Goal: Communication & Community: Answer question/provide support

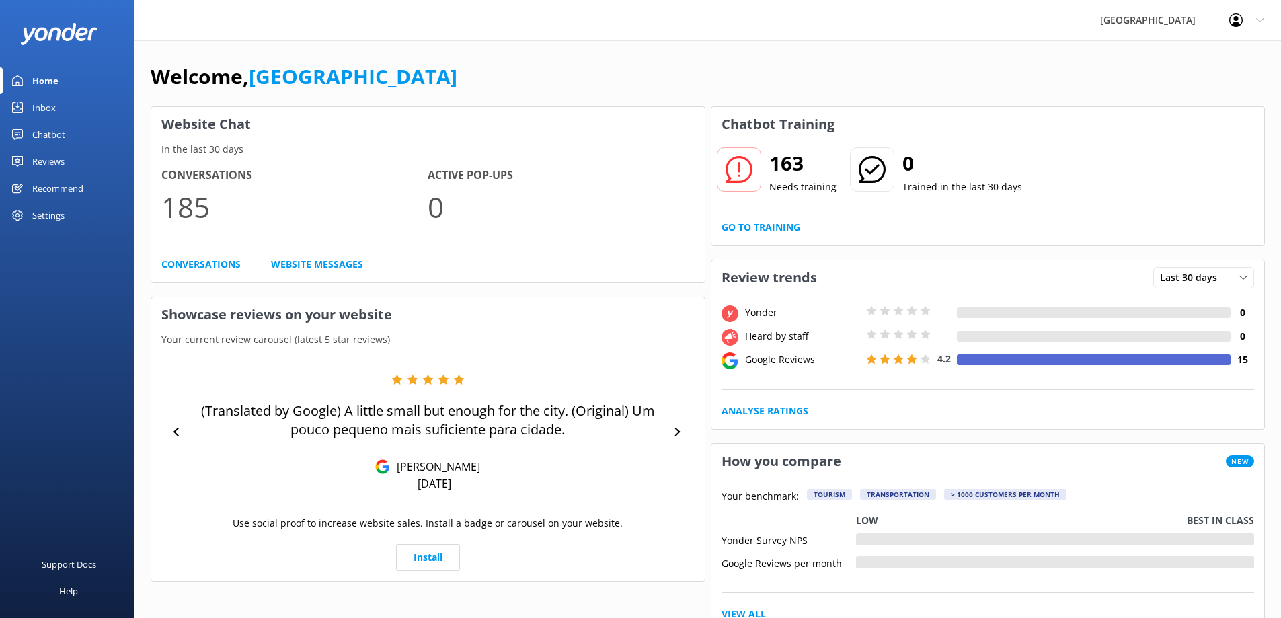
click at [65, 154] on div "Reviews" at bounding box center [48, 161] width 32 height 27
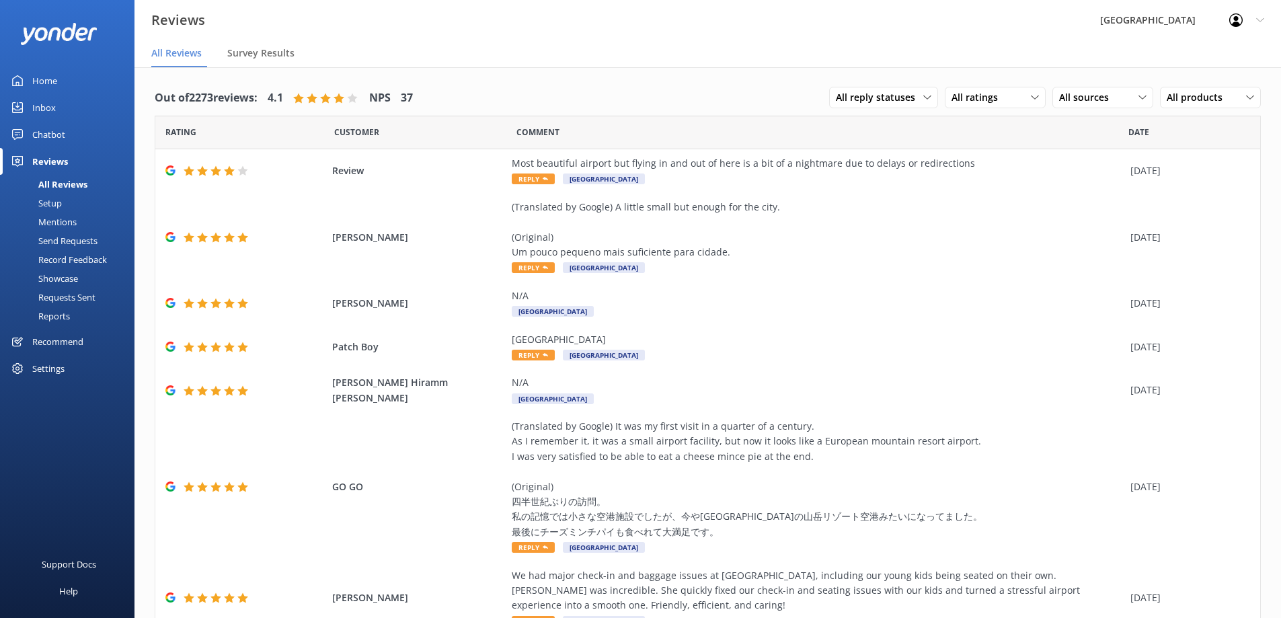
click at [42, 207] on div "Setup" at bounding box center [35, 203] width 54 height 19
click at [61, 184] on div "All Reviews" at bounding box center [47, 184] width 79 height 19
click at [923, 102] on icon at bounding box center [927, 97] width 8 height 8
click at [888, 146] on link "Needs a reply" at bounding box center [890, 152] width 120 height 27
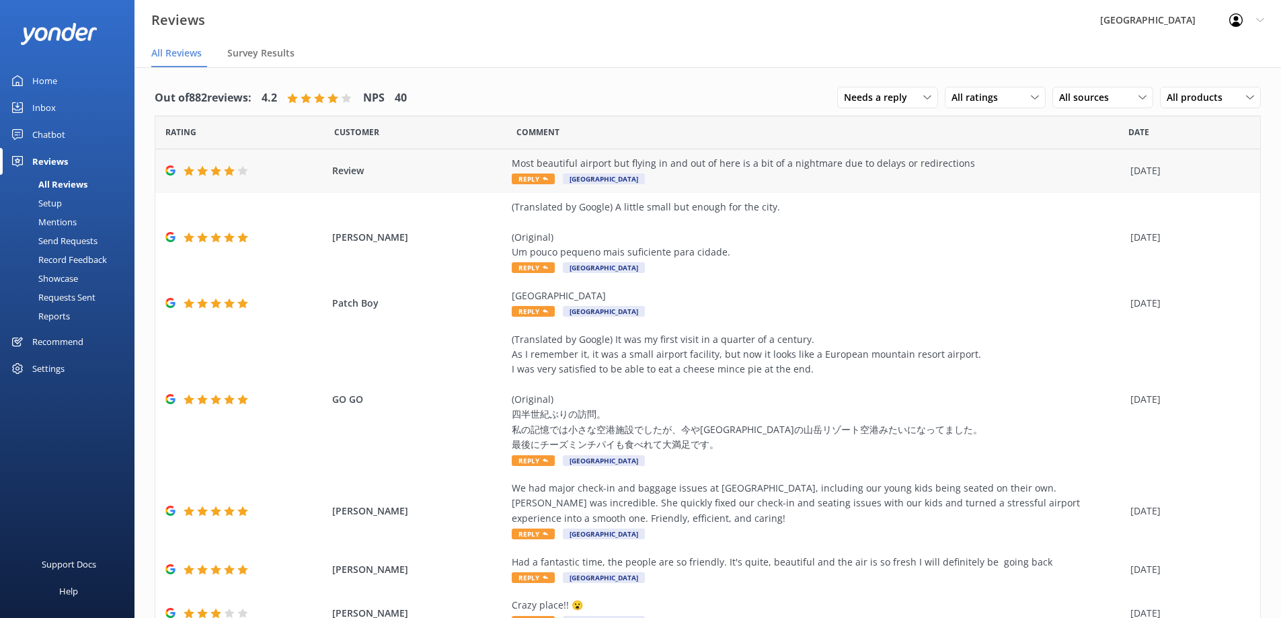
click at [726, 165] on div "Most beautiful airport but flying in and out of here is a bit of a nightmare du…" at bounding box center [818, 163] width 612 height 15
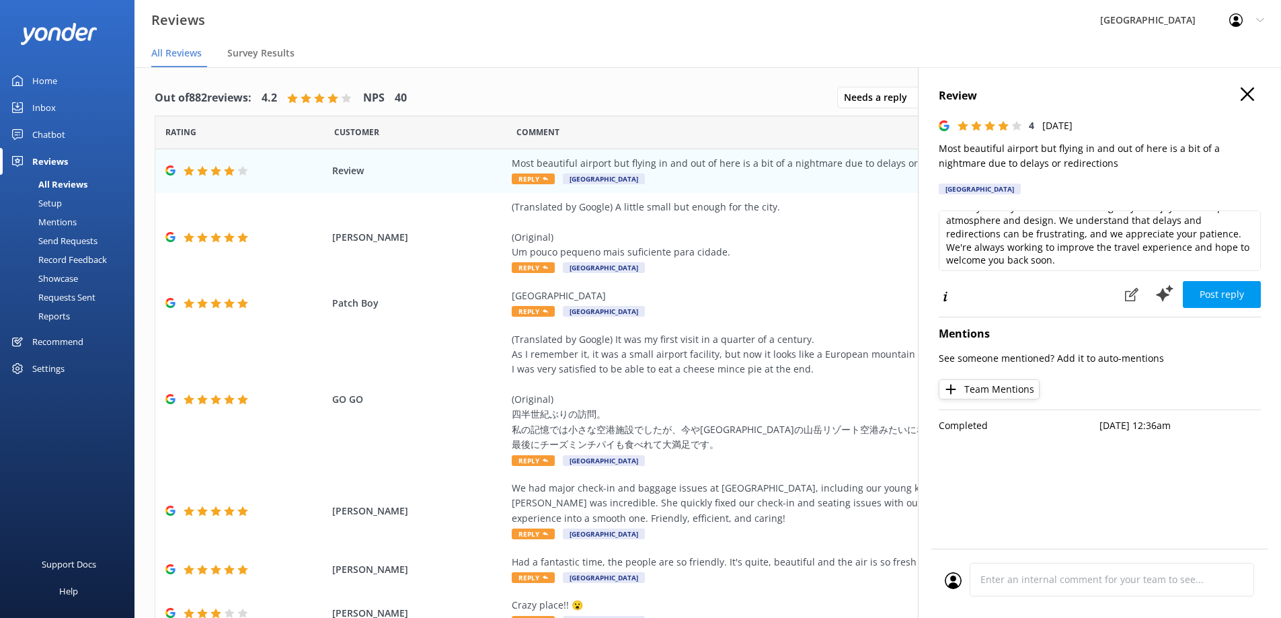
scroll to position [20, 0]
drag, startPoint x: 1205, startPoint y: 245, endPoint x: 960, endPoint y: 244, distance: 244.8
click at [960, 244] on textarea "Thank you for your feedback! We're glad you enjoyed the airport's atmosphere an…" at bounding box center [1100, 241] width 322 height 61
drag, startPoint x: 997, startPoint y: 243, endPoint x: 935, endPoint y: 241, distance: 62.6
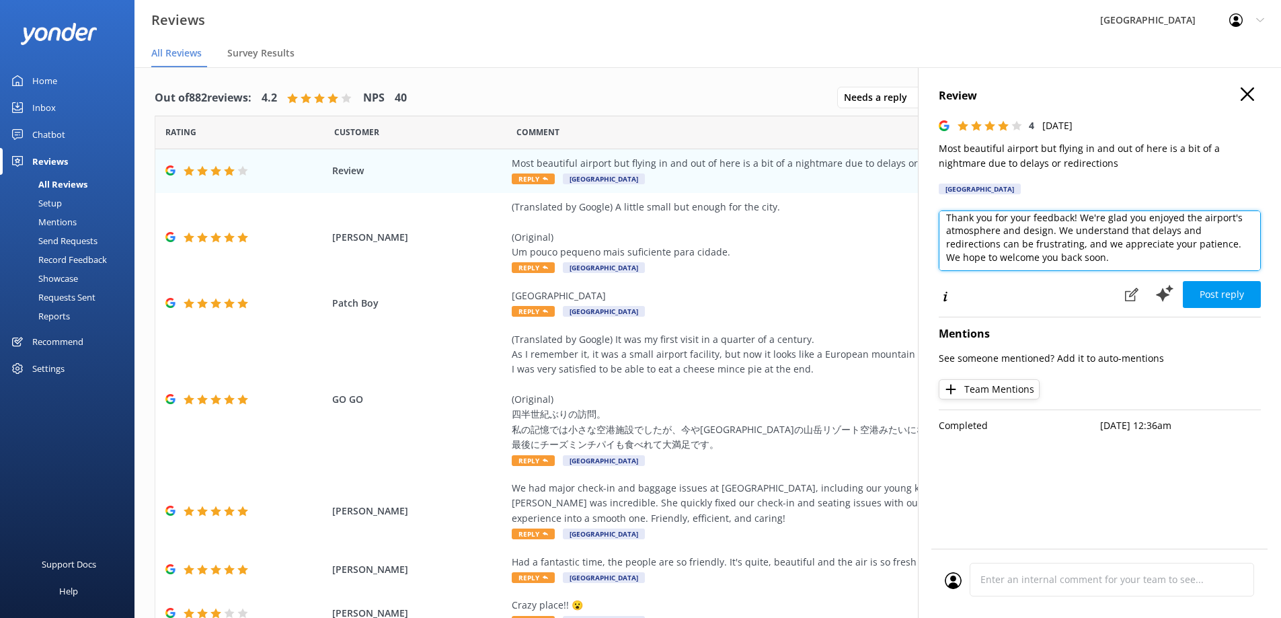
click at [935, 241] on div "Review 4 Fri, 12th Sep 2025 Most beautiful airport but flying in and out of her…" at bounding box center [1099, 376] width 363 height 618
drag, startPoint x: 1049, startPoint y: 238, endPoint x: 1181, endPoint y: 225, distance: 132.4
click at [1181, 225] on textarea "Thank you for your feedback! We're glad you enjoyed the airport's atmosphere an…" at bounding box center [1100, 241] width 322 height 61
drag, startPoint x: 1125, startPoint y: 237, endPoint x: 984, endPoint y: 236, distance: 140.6
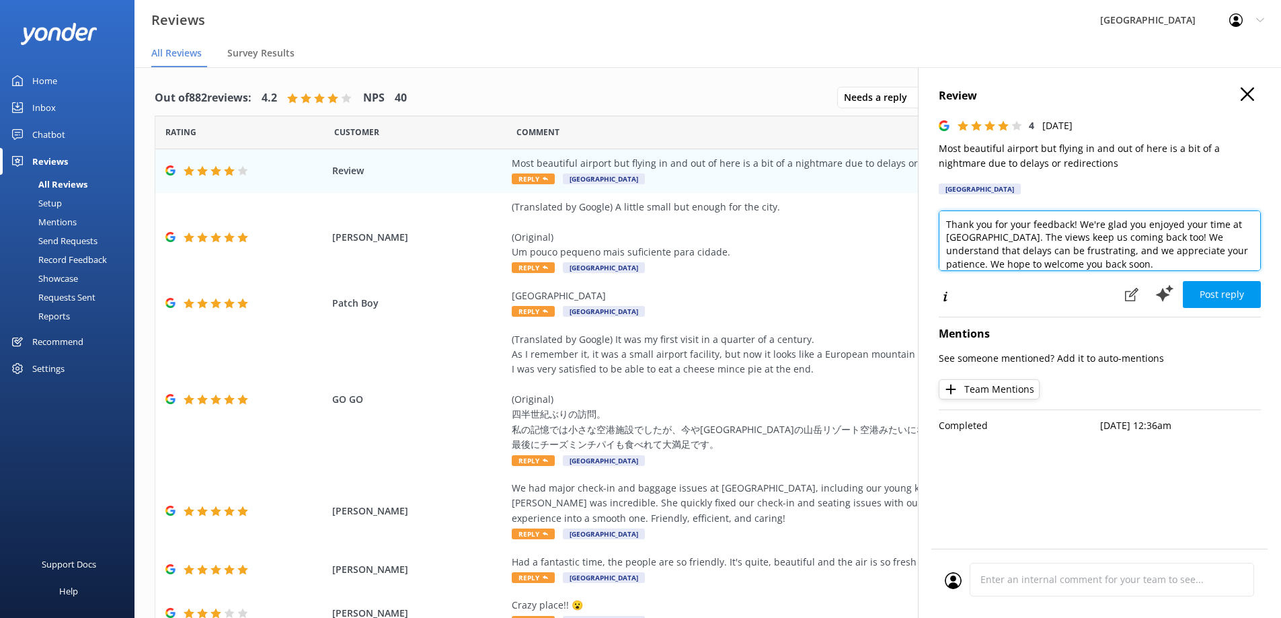
click at [984, 236] on textarea "Thank you for your feedback! We're glad you enjoyed your time at ZQN. The views…" at bounding box center [1100, 241] width 322 height 61
click at [1089, 239] on textarea "Thank you for your feedback! We're glad you enjoyed your time at ZQN. Those vie…" at bounding box center [1100, 241] width 322 height 61
click at [969, 237] on textarea "Thank you for your feedback! We're glad you enjoyed your time at ZQN.Those view…" at bounding box center [1100, 241] width 322 height 61
click at [1043, 257] on textarea "Thank you for your feedback! We're glad you enjoyed your time at ZQN. Those vie…" at bounding box center [1100, 241] width 322 height 61
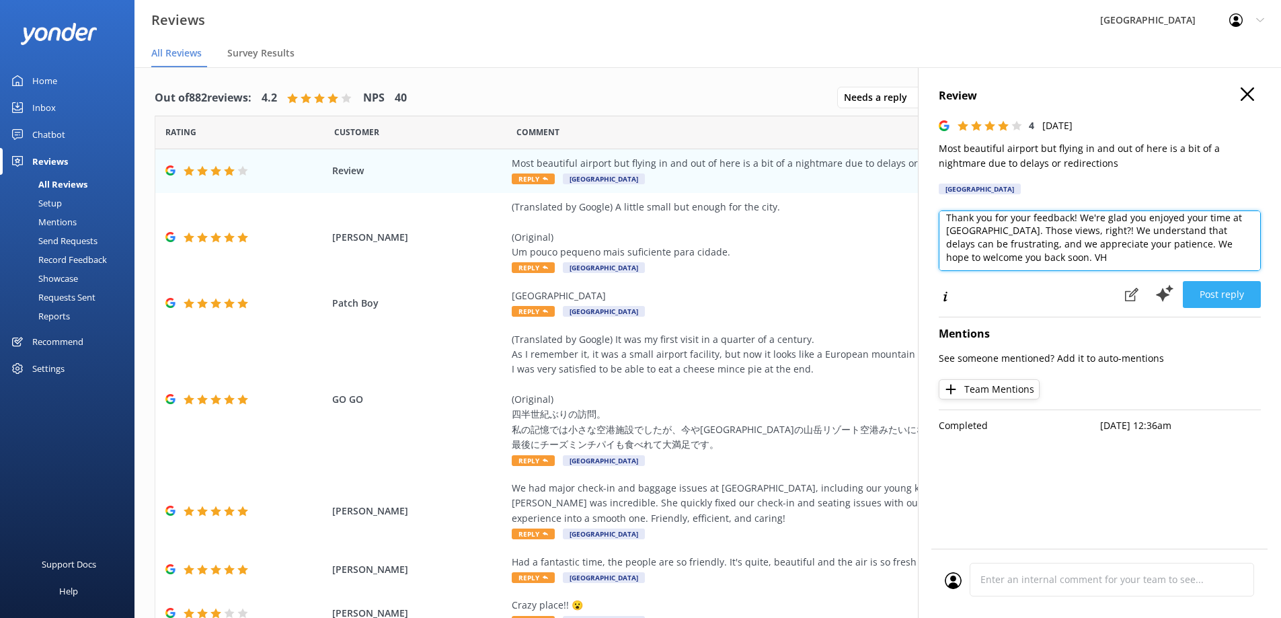
type textarea "Thank you for your feedback! We're glad you enjoyed your time at ZQN. Those vie…"
click at [1223, 296] on button "Post reply" at bounding box center [1222, 294] width 78 height 27
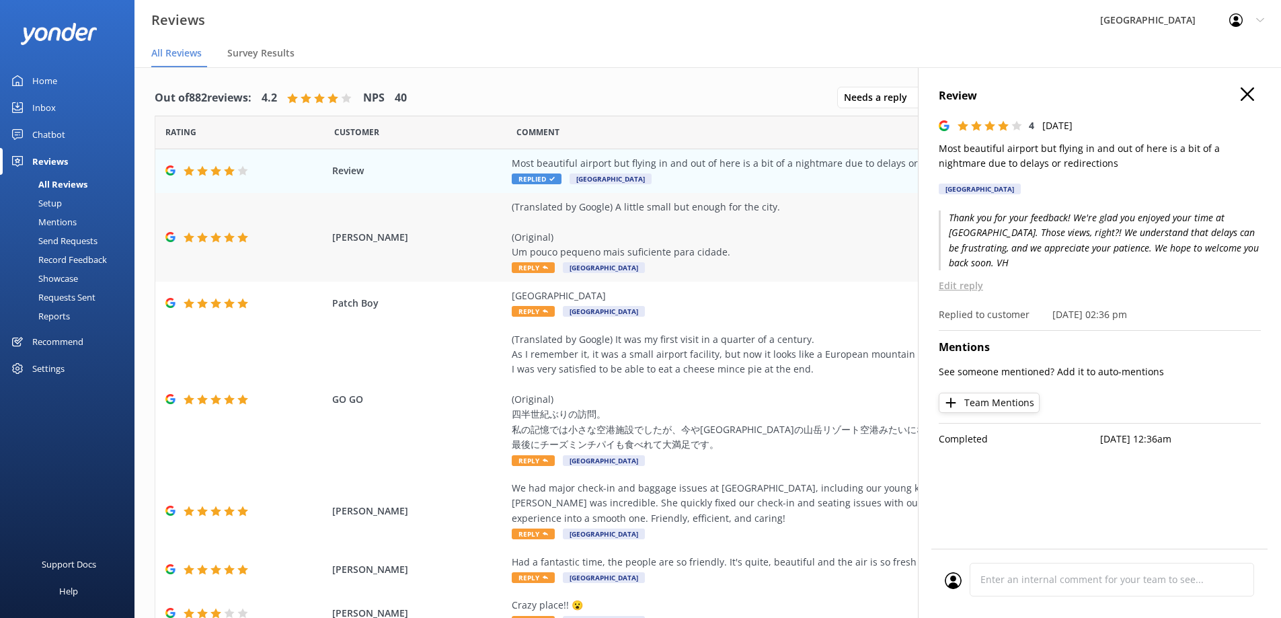
click at [758, 220] on div "(Translated by Google) A little small but enough for the city. (Original) Um po…" at bounding box center [818, 230] width 612 height 61
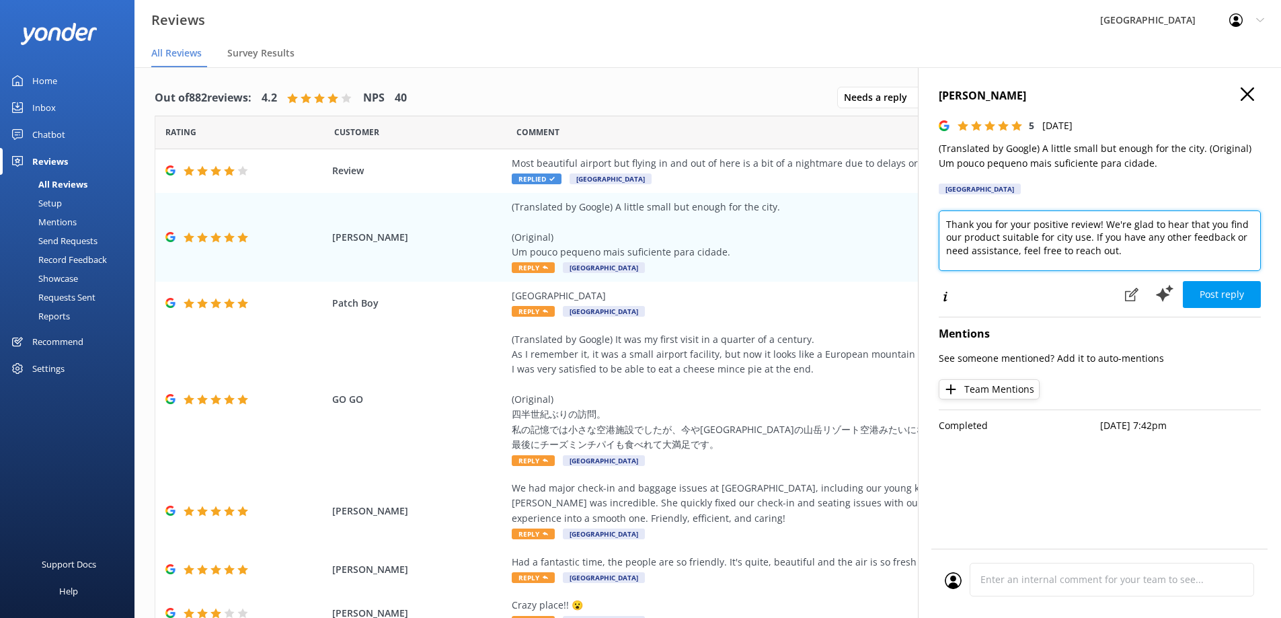
drag, startPoint x: 1127, startPoint y: 254, endPoint x: 947, endPoint y: 223, distance: 182.9
click at [947, 223] on textarea "Thank you for your positive review! We're glad to hear that you find our produc…" at bounding box center [1100, 241] width 322 height 61
click at [1124, 247] on textarea "Thank you for your positive review! We're glad to hear that you find our produc…" at bounding box center [1100, 241] width 322 height 61
drag, startPoint x: 1110, startPoint y: 237, endPoint x: 1104, endPoint y: 225, distance: 13.5
click at [1104, 225] on textarea "Thank you for your positive review! We're glad to hear that you find our produc…" at bounding box center [1100, 241] width 322 height 61
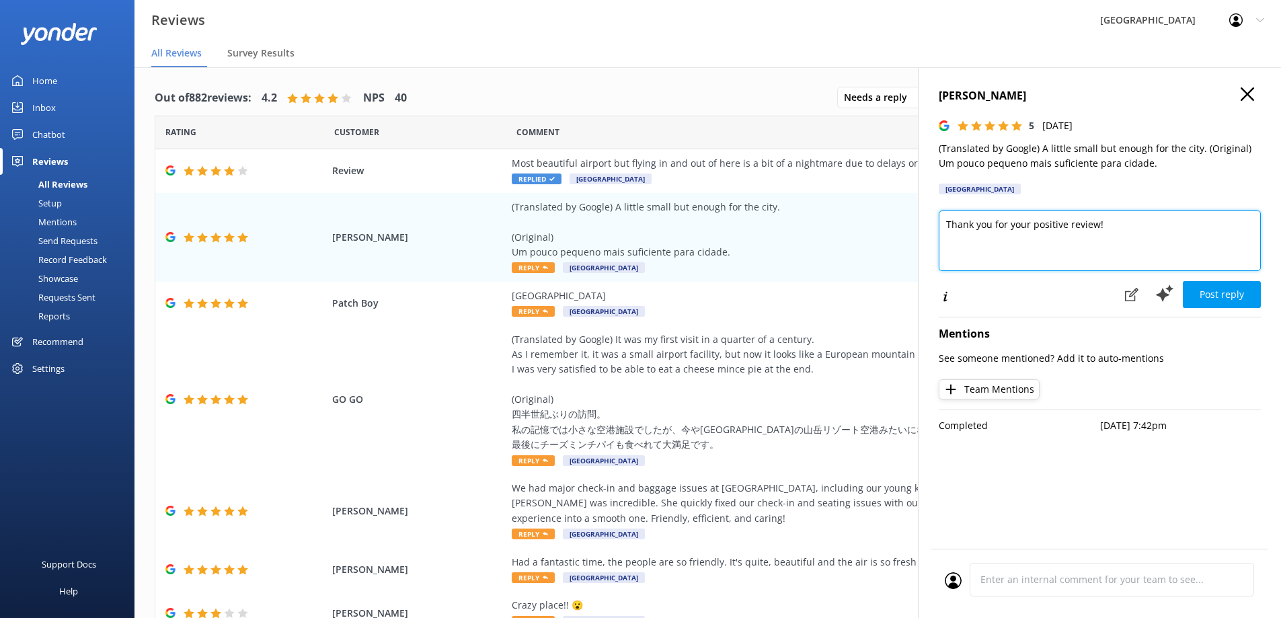
drag, startPoint x: 1065, startPoint y: 225, endPoint x: 1010, endPoint y: 222, distance: 55.3
click at [1010, 222] on textarea "Thank you for your positive review!" at bounding box center [1100, 241] width 322 height 61
type textarea "Thank you for taking the time to provide a review!"
click at [1238, 295] on button "Post reply" at bounding box center [1222, 294] width 78 height 27
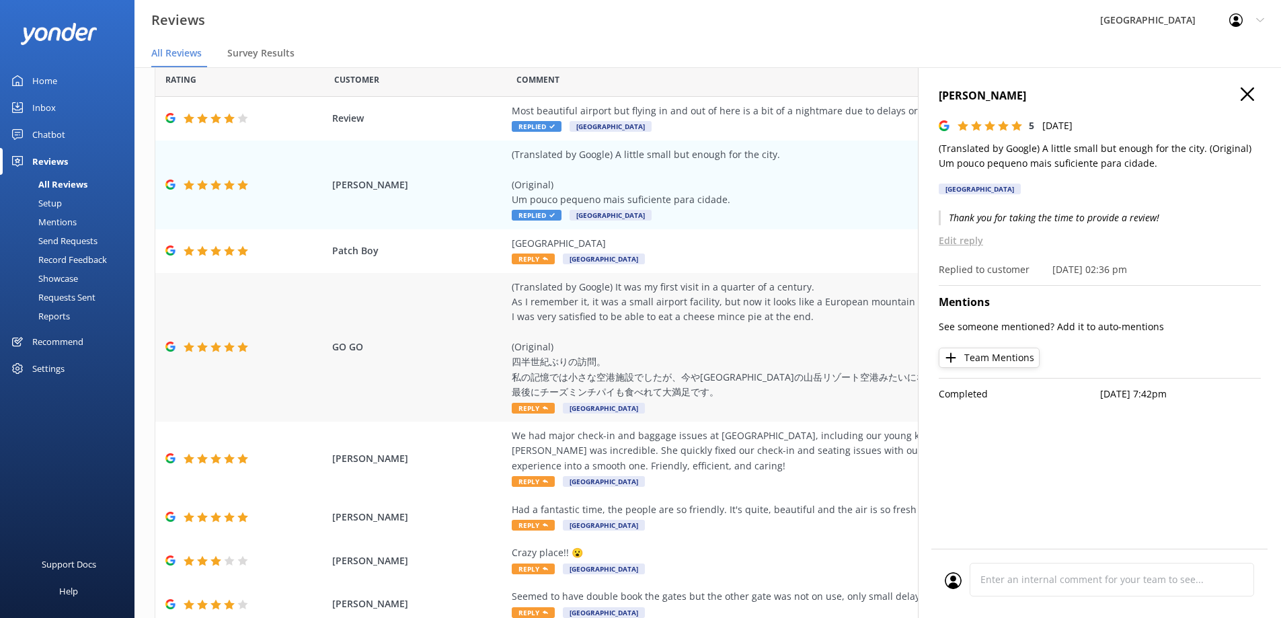
scroll to position [67, 0]
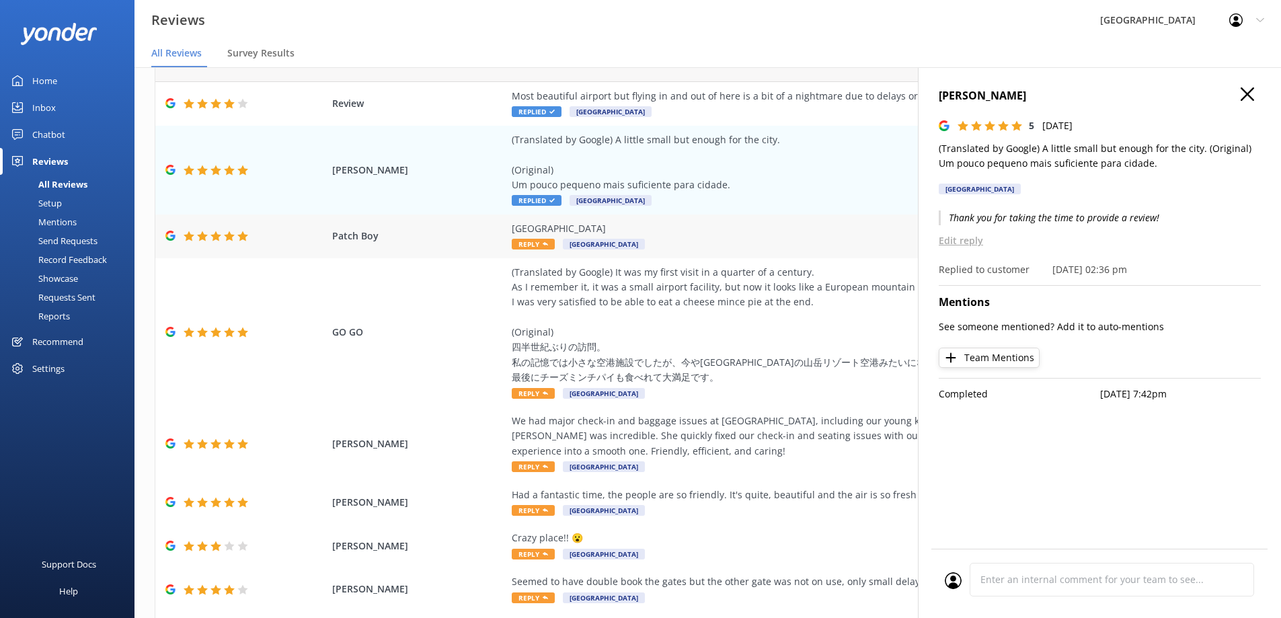
click at [660, 233] on div "Great airport" at bounding box center [818, 228] width 612 height 15
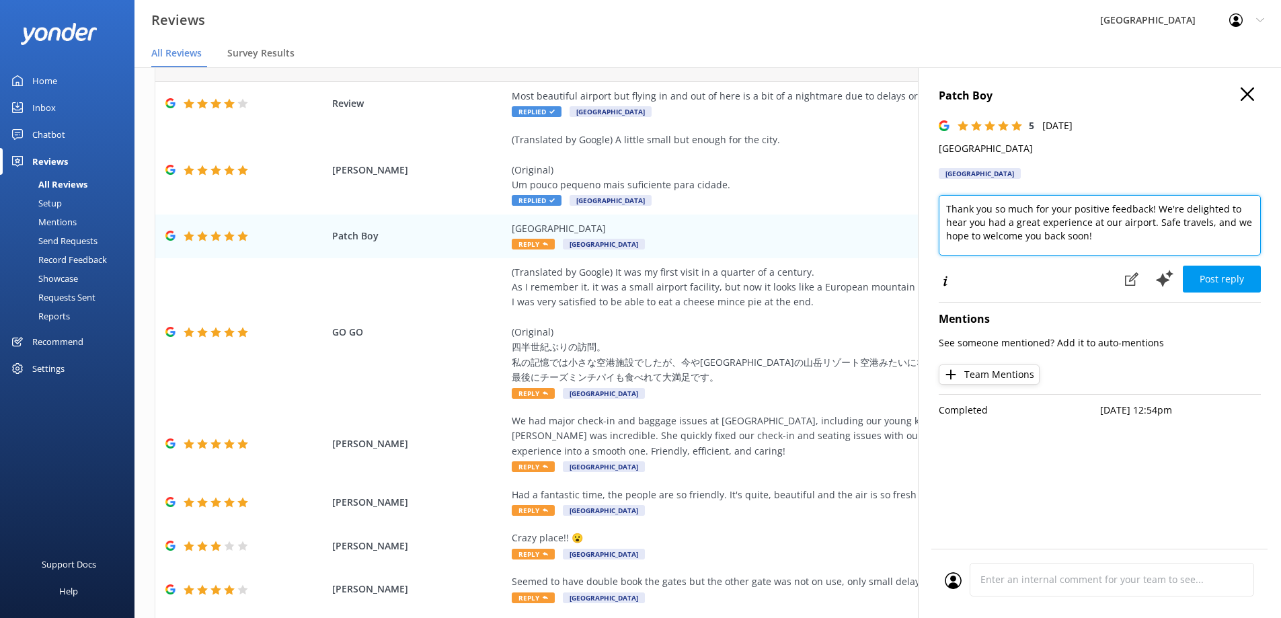
click at [1154, 209] on textarea "Thank you so much for your positive feedback! We're delighted to hear you had a…" at bounding box center [1100, 225] width 322 height 61
drag, startPoint x: 1148, startPoint y: 224, endPoint x: 1100, endPoint y: 221, distance: 47.9
click at [1100, 221] on textarea "Thank you so much for your positive feedback! We're delighted to hear you had a…" at bounding box center [1100, 225] width 322 height 61
type textarea "Thank you so much for your positive feedback! We're delighted to hear you had a…"
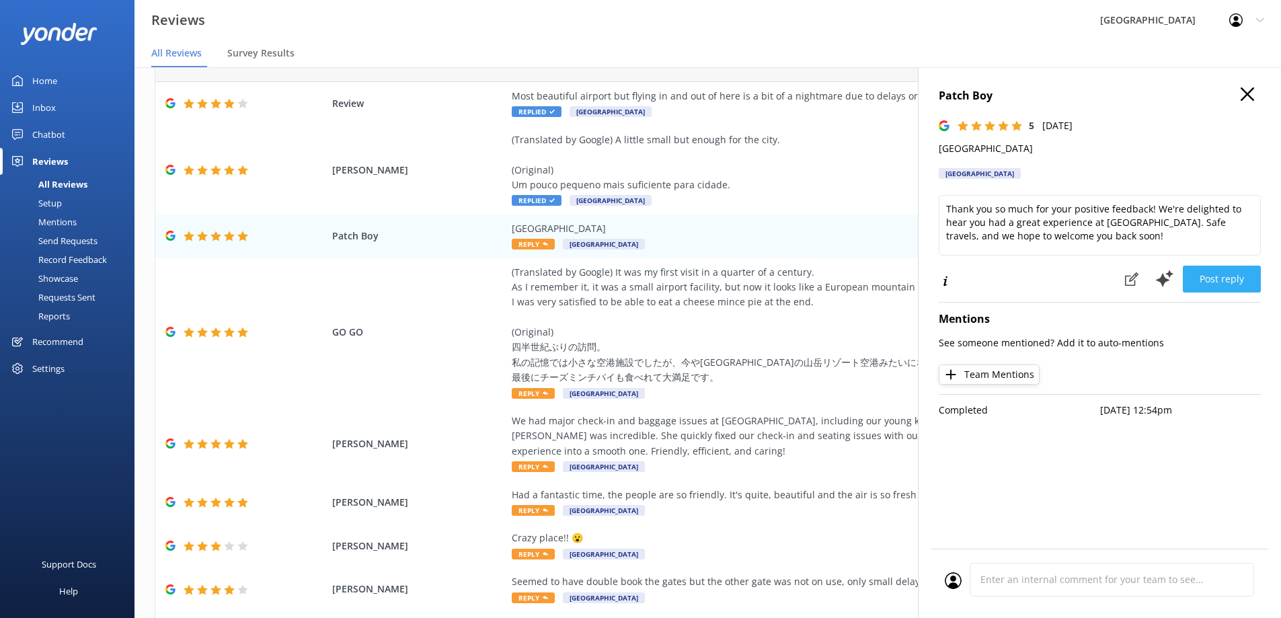
click at [1242, 281] on button "Post reply" at bounding box center [1222, 279] width 78 height 27
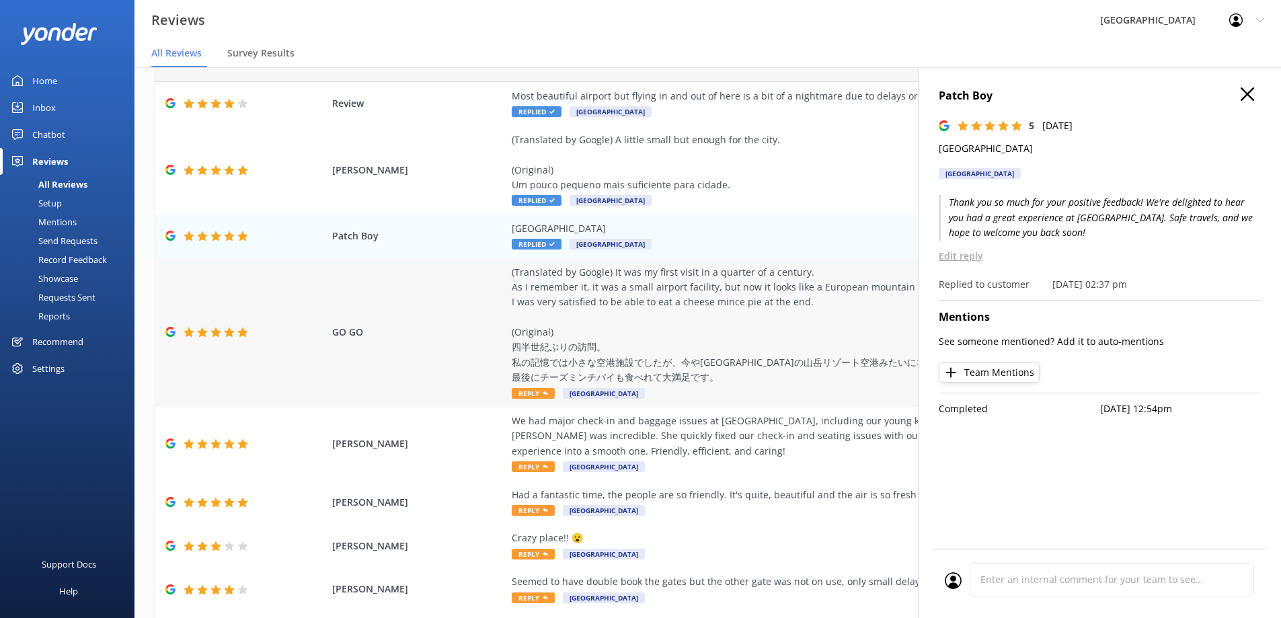
click at [630, 295] on div "(Translated by Google) It was my first visit in a quarter of a century. As I re…" at bounding box center [818, 325] width 612 height 120
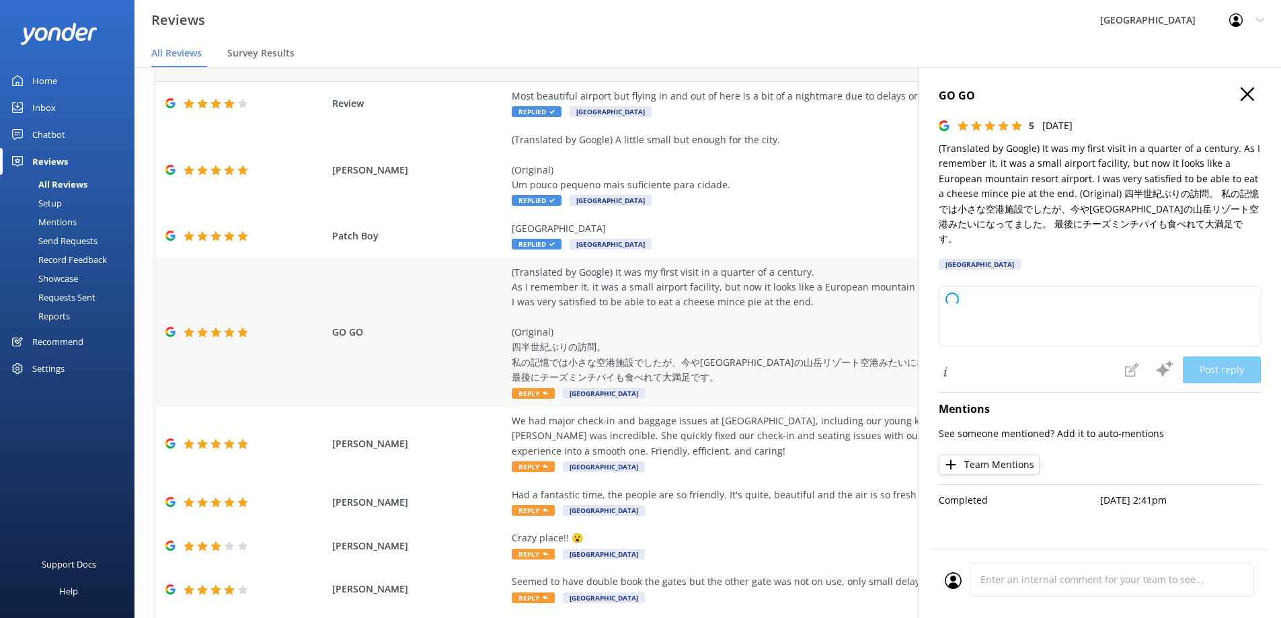
type textarea "Thank you so much for your wonderful review and for visiting us again after so …"
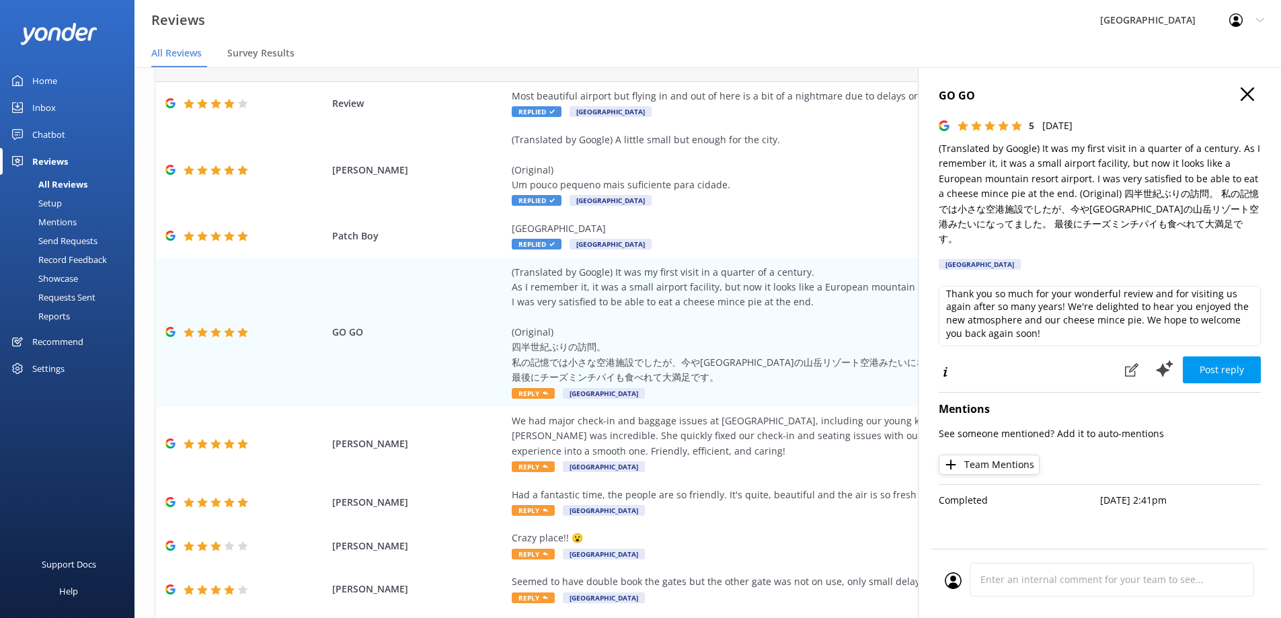
scroll to position [7, 0]
click at [1133, 363] on icon at bounding box center [1131, 369] width 13 height 13
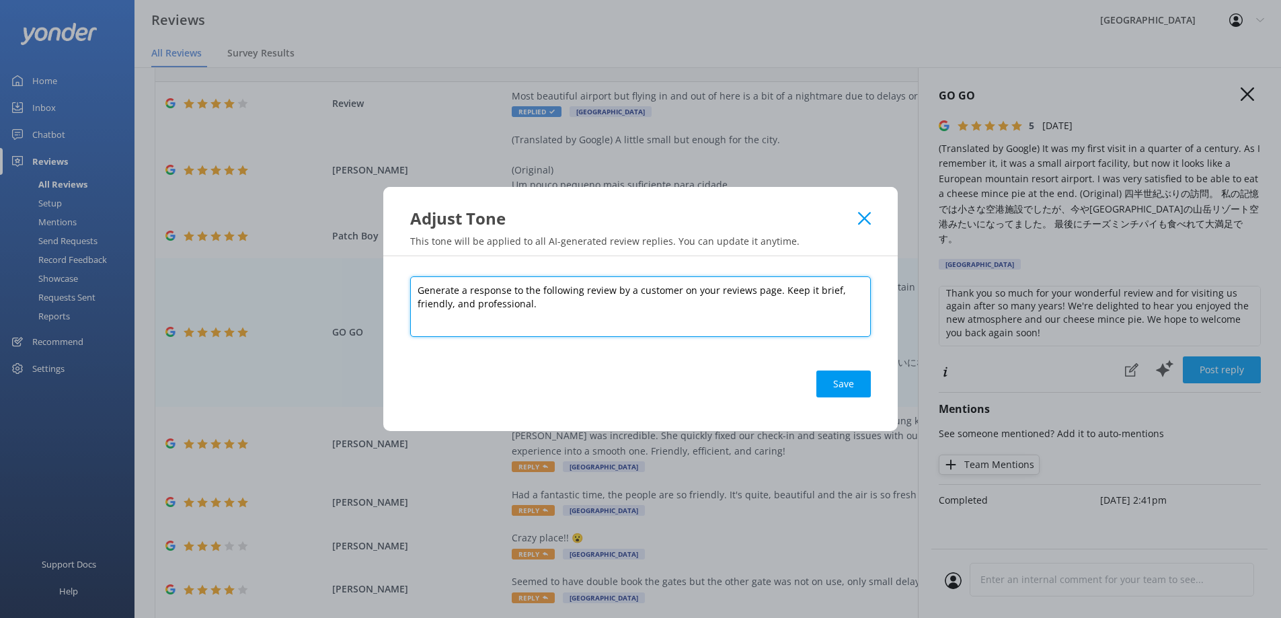
click at [455, 306] on textarea "Generate a response to the following review by a customer on your reviews page.…" at bounding box center [640, 306] width 461 height 61
type textarea "Generate a response to the following review by a customer on your reviews page.…"
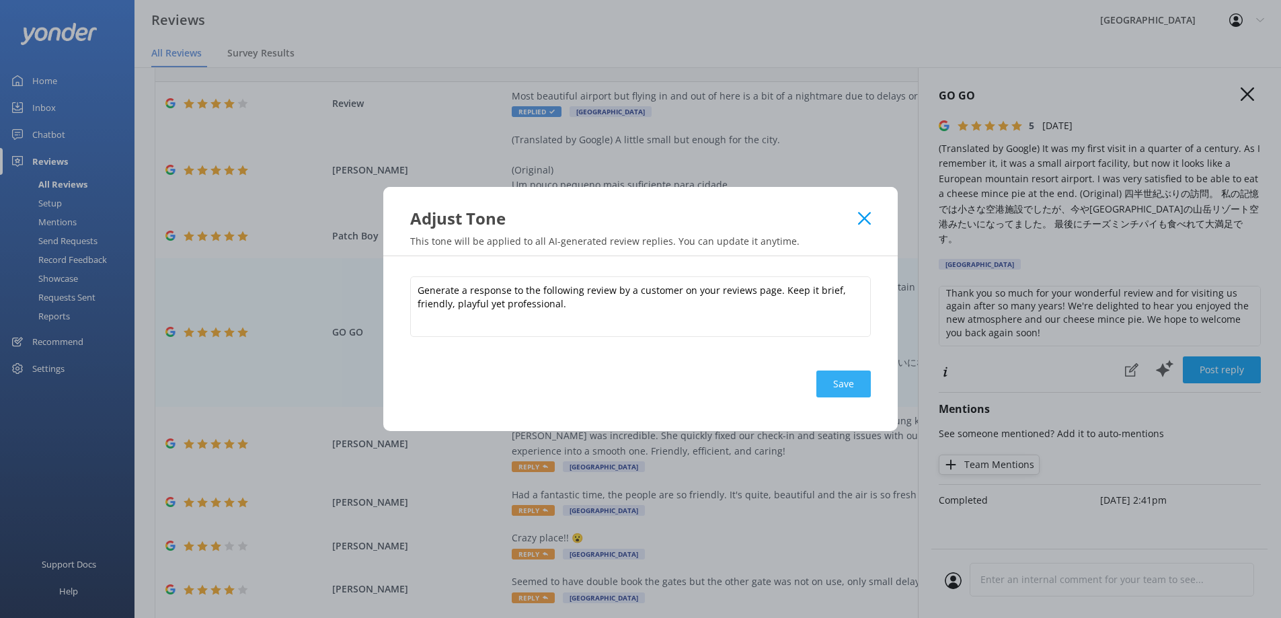
click at [845, 381] on button "Save" at bounding box center [844, 384] width 54 height 27
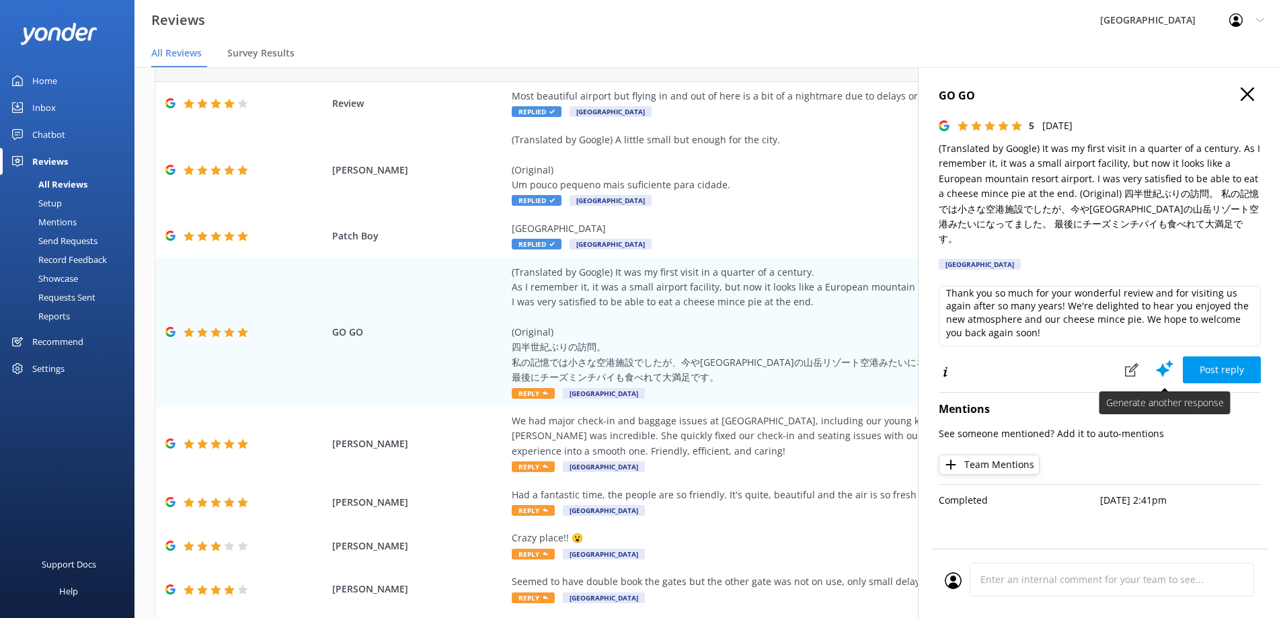
click at [1168, 361] on use at bounding box center [1164, 369] width 17 height 17
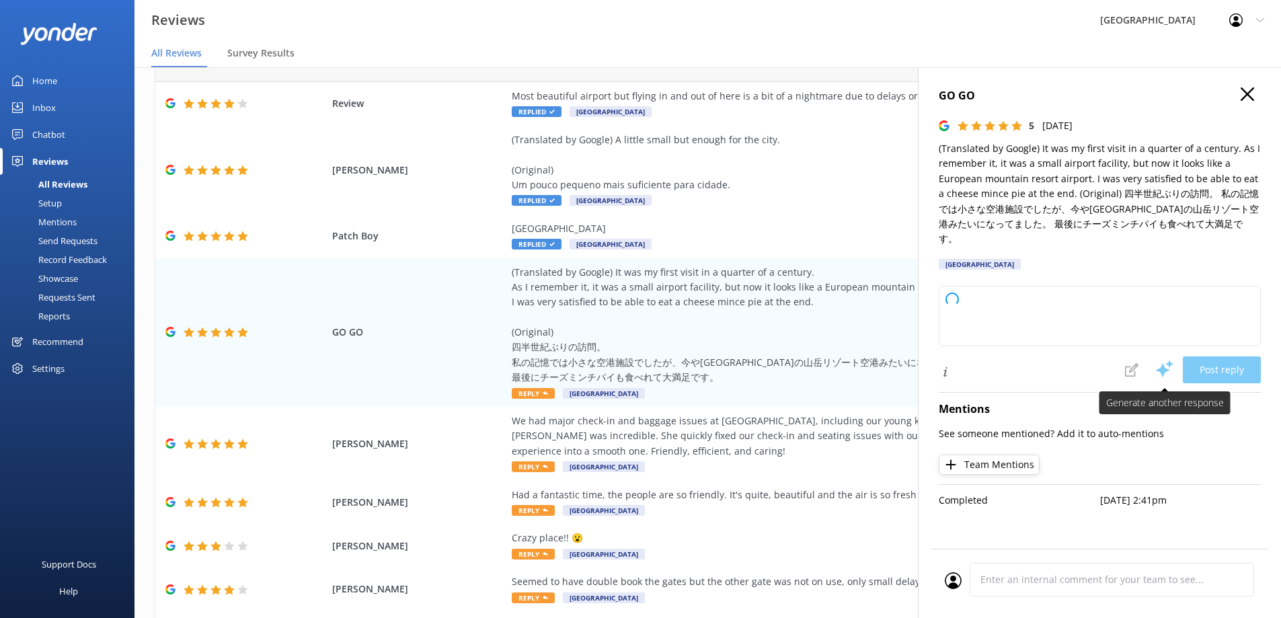
scroll to position [0, 0]
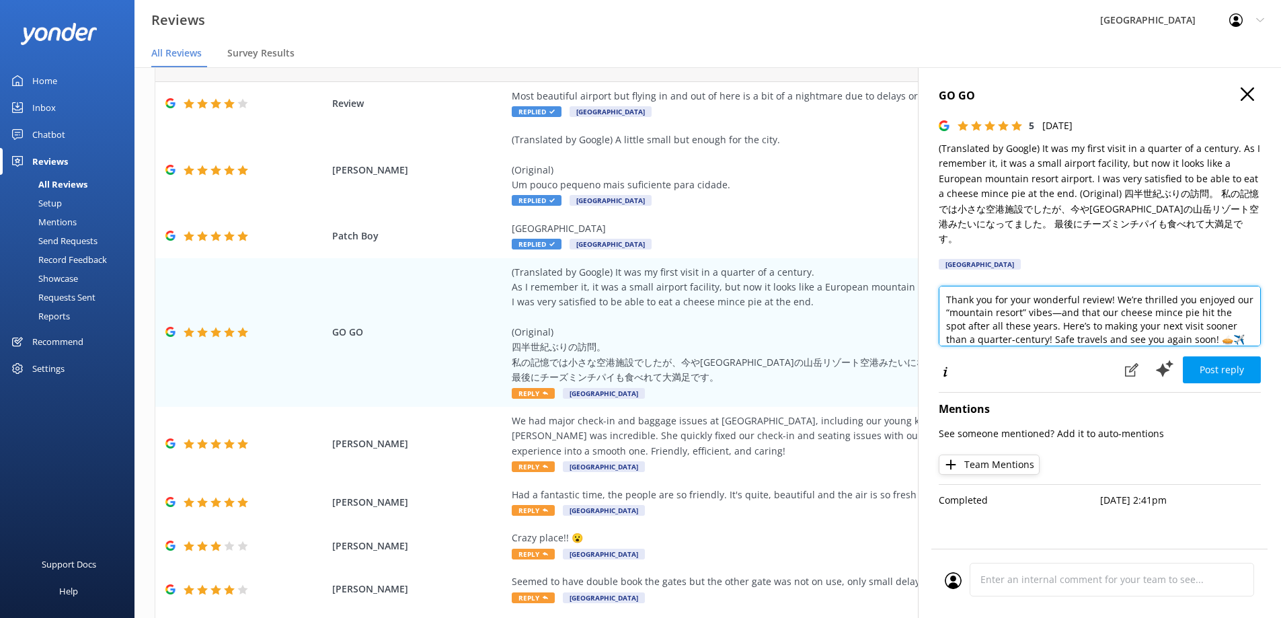
click at [1076, 299] on textarea "Thank you for your wonderful review! We’re thrilled you enjoyed our “mountain r…" at bounding box center [1100, 316] width 322 height 61
type textarea "Thank you for your wonderful review! We’re thrilled you enjoyed our “mountain r…"
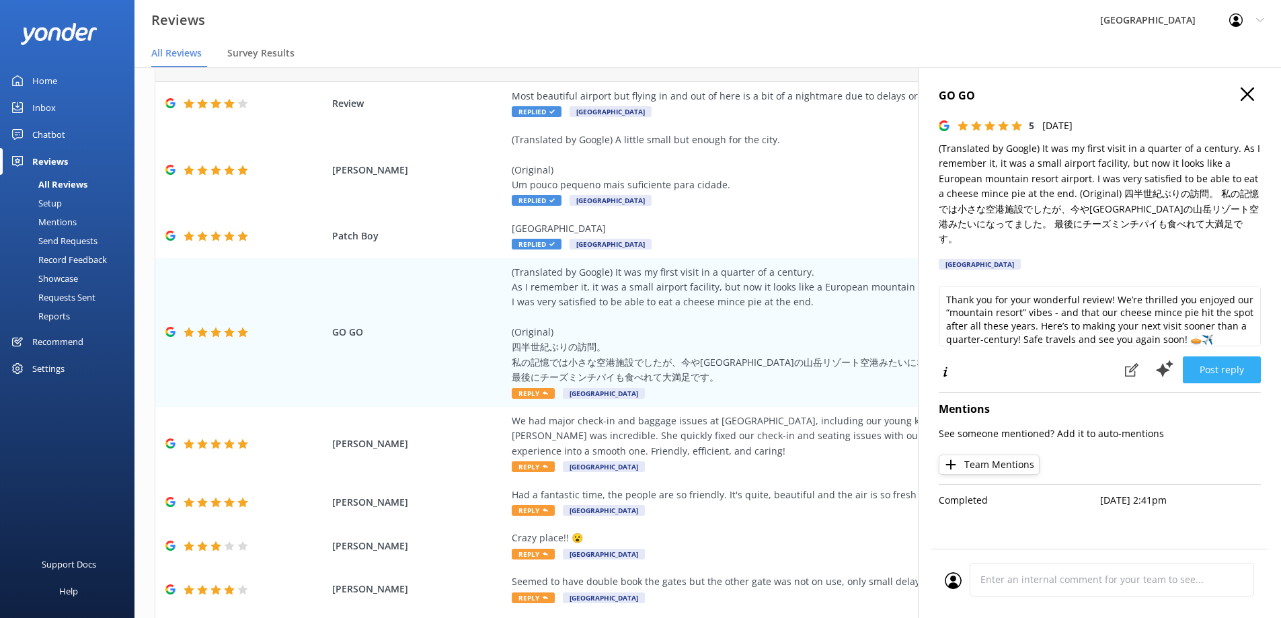
click at [1230, 361] on button "Post reply" at bounding box center [1222, 369] width 78 height 27
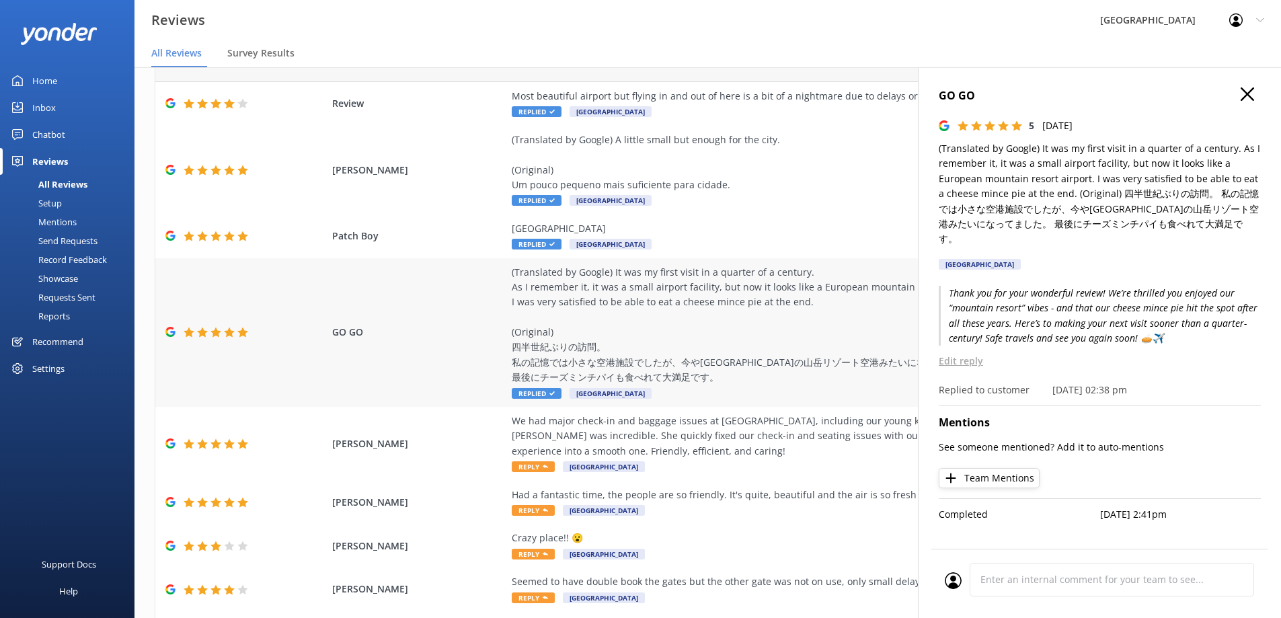
scroll to position [135, 0]
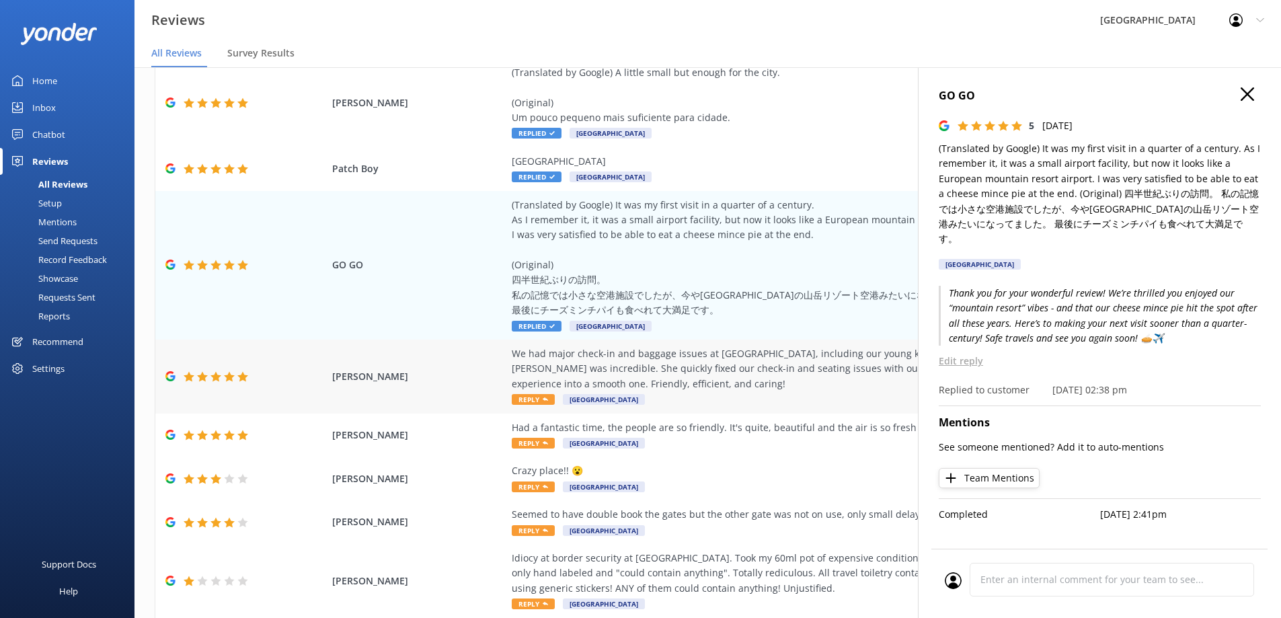
click at [661, 357] on div "We had major check-in and baggage issues at Queenstown, including our young kid…" at bounding box center [818, 368] width 612 height 45
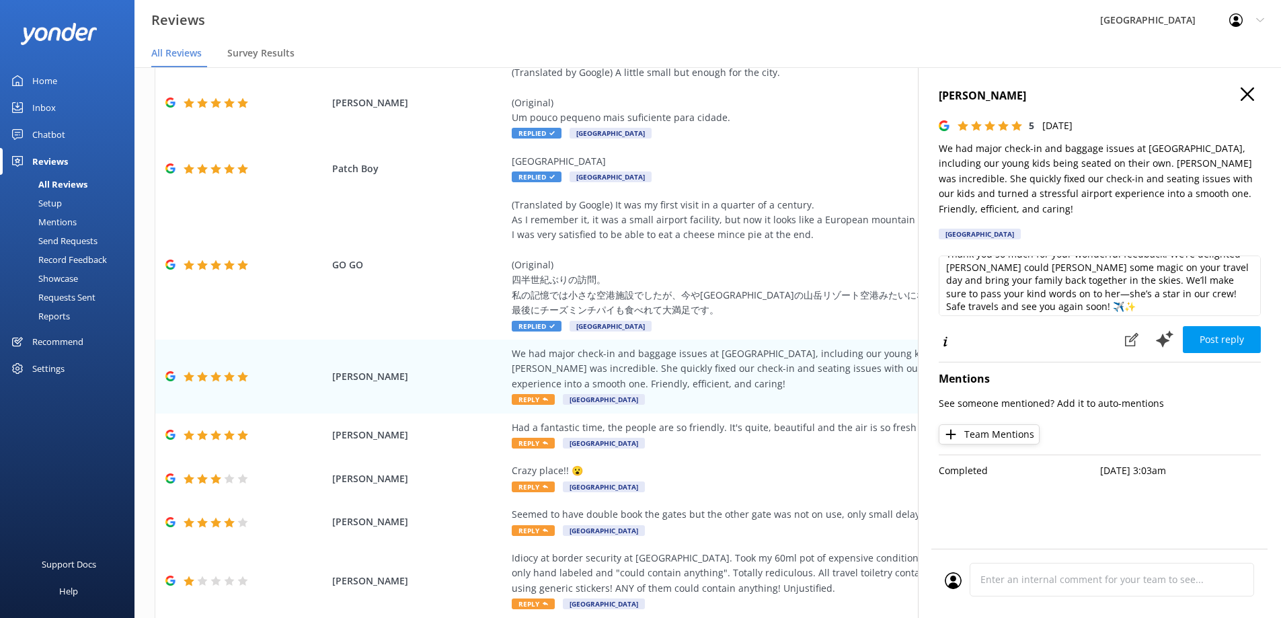
scroll to position [20, 0]
drag, startPoint x: 1148, startPoint y: 288, endPoint x: 1008, endPoint y: 284, distance: 140.0
click at [1008, 284] on textarea "Thank you so much for your wonderful feedback! We’re delighted Rochelle could s…" at bounding box center [1100, 286] width 322 height 61
drag, startPoint x: 1102, startPoint y: 282, endPoint x: 1013, endPoint y: 282, distance: 89.5
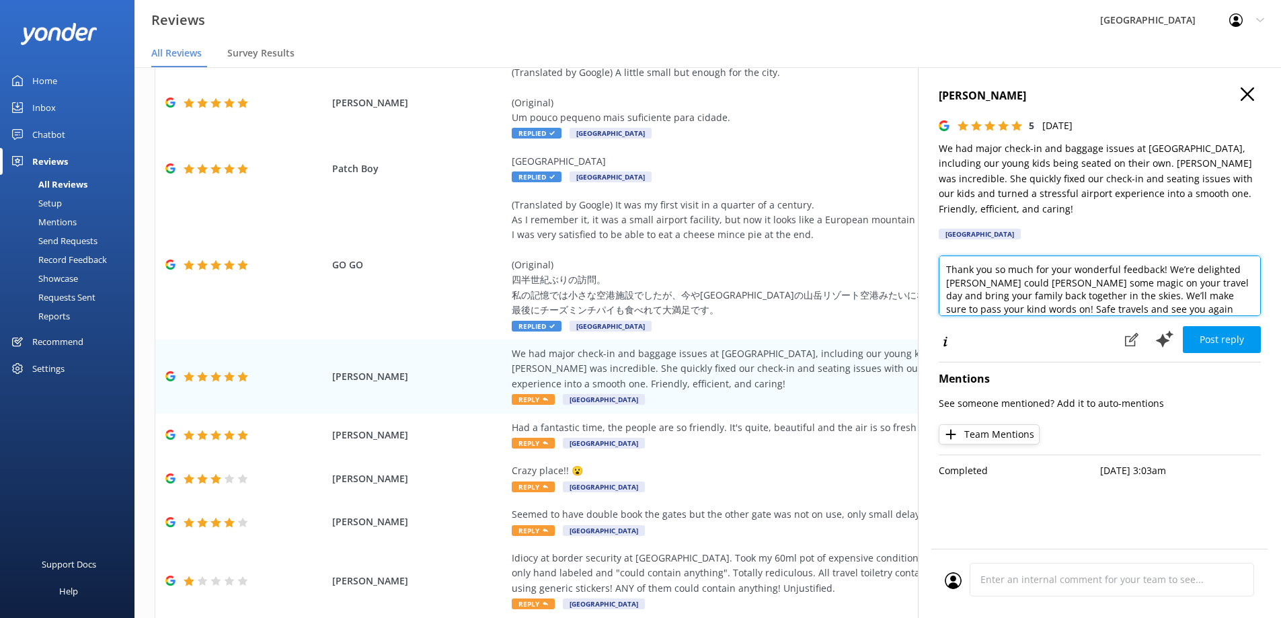
click at [1013, 282] on textarea "Thank you so much for your wonderful feedback! We’re delighted Rochelle could s…" at bounding box center [1100, 286] width 322 height 61
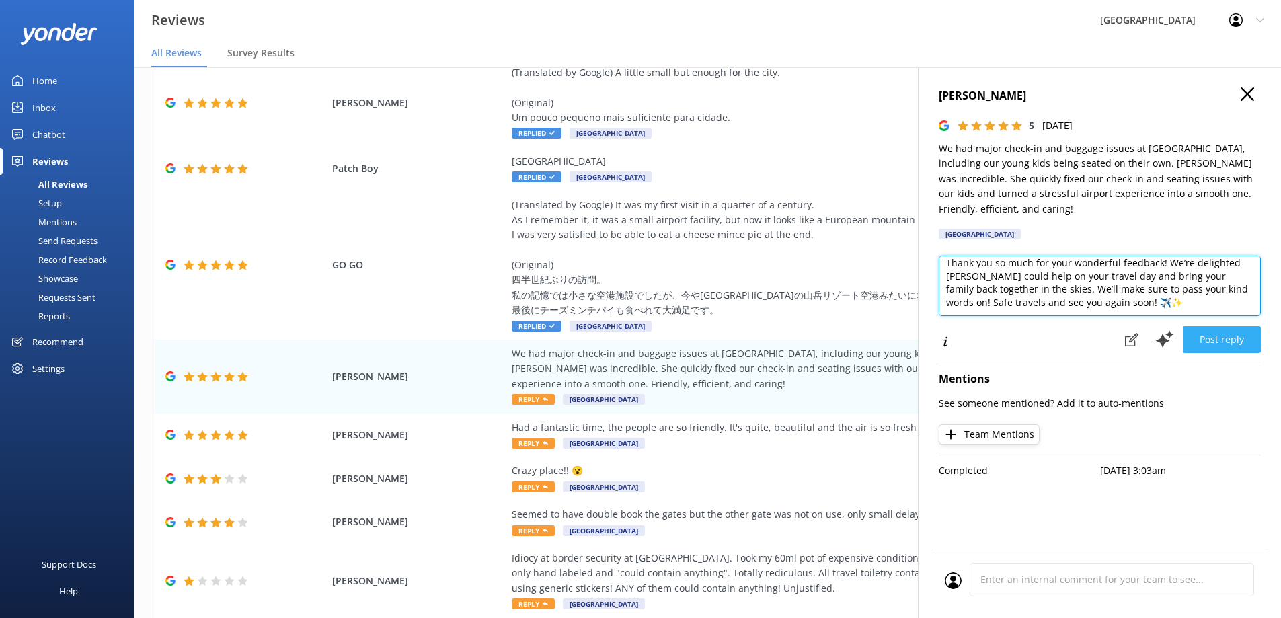
type textarea "Thank you so much for your wonderful feedback! We’re delighted Rochelle could h…"
click at [1234, 341] on button "Post reply" at bounding box center [1222, 339] width 78 height 27
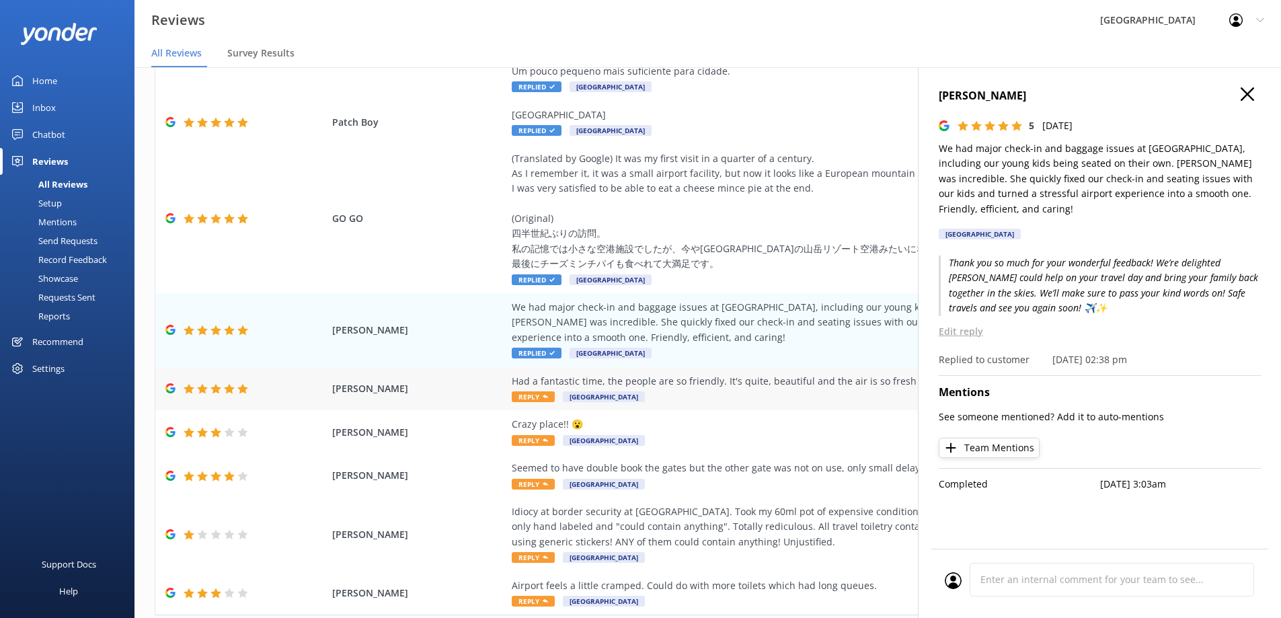
scroll to position [202, 0]
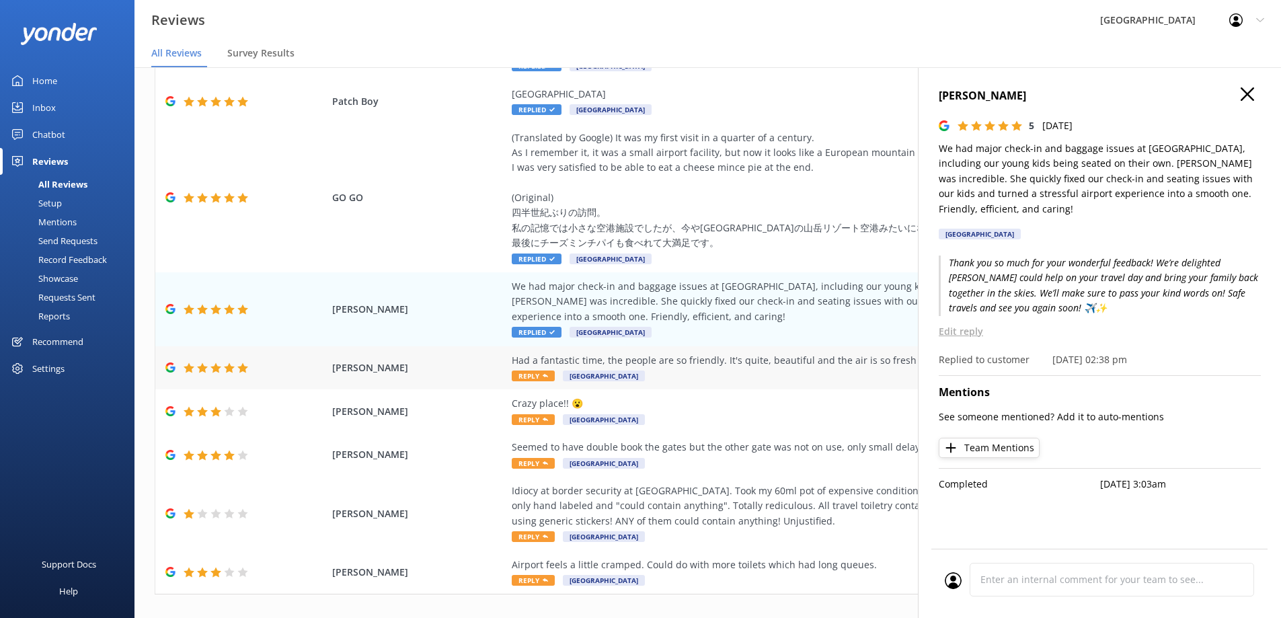
click at [715, 365] on div "Had a fantastic time, the people are so friendly. It's quite, beautiful and the…" at bounding box center [818, 360] width 612 height 15
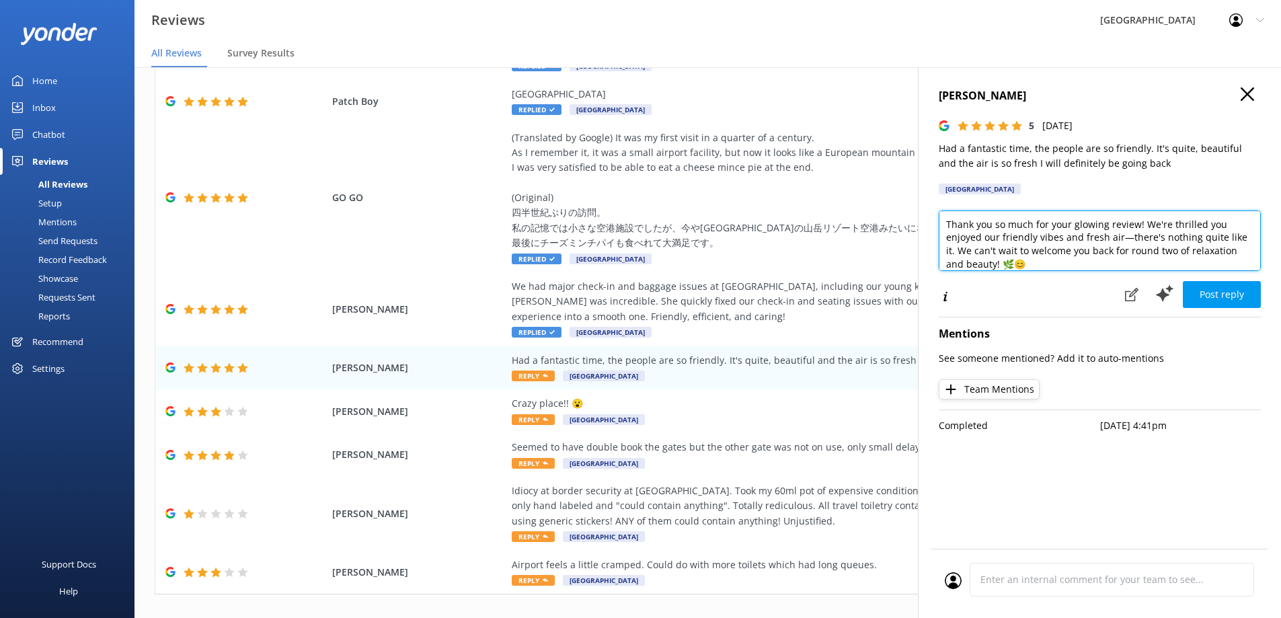
drag, startPoint x: 1061, startPoint y: 237, endPoint x: 1036, endPoint y: 239, distance: 24.3
click at [1036, 239] on textarea "Thank you so much for your glowing review! We're thrilled you enjoyed our frien…" at bounding box center [1100, 241] width 322 height 61
click at [1125, 236] on textarea "Thank you so much for your glowing review! We're thrilled you enjoyed our frien…" at bounding box center [1100, 241] width 322 height 61
drag, startPoint x: 1013, startPoint y: 262, endPoint x: 1003, endPoint y: 262, distance: 10.1
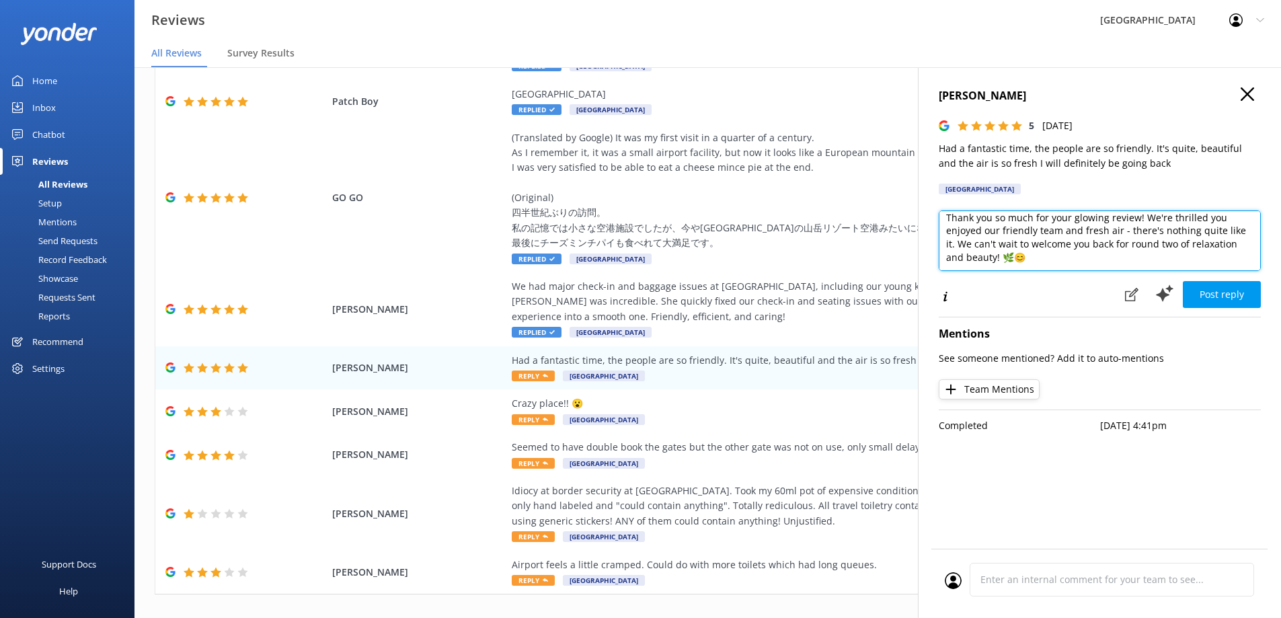
click at [1003, 262] on textarea "Thank you so much for your glowing review! We're thrilled you enjoyed our frien…" at bounding box center [1100, 241] width 322 height 61
drag, startPoint x: 994, startPoint y: 259, endPoint x: 1110, endPoint y: 246, distance: 117.1
click at [1110, 246] on textarea "Thank you so much for your glowing review! We're thrilled you enjoyed our frien…" at bounding box center [1100, 241] width 322 height 61
drag, startPoint x: 1107, startPoint y: 223, endPoint x: 1072, endPoint y: 226, distance: 35.1
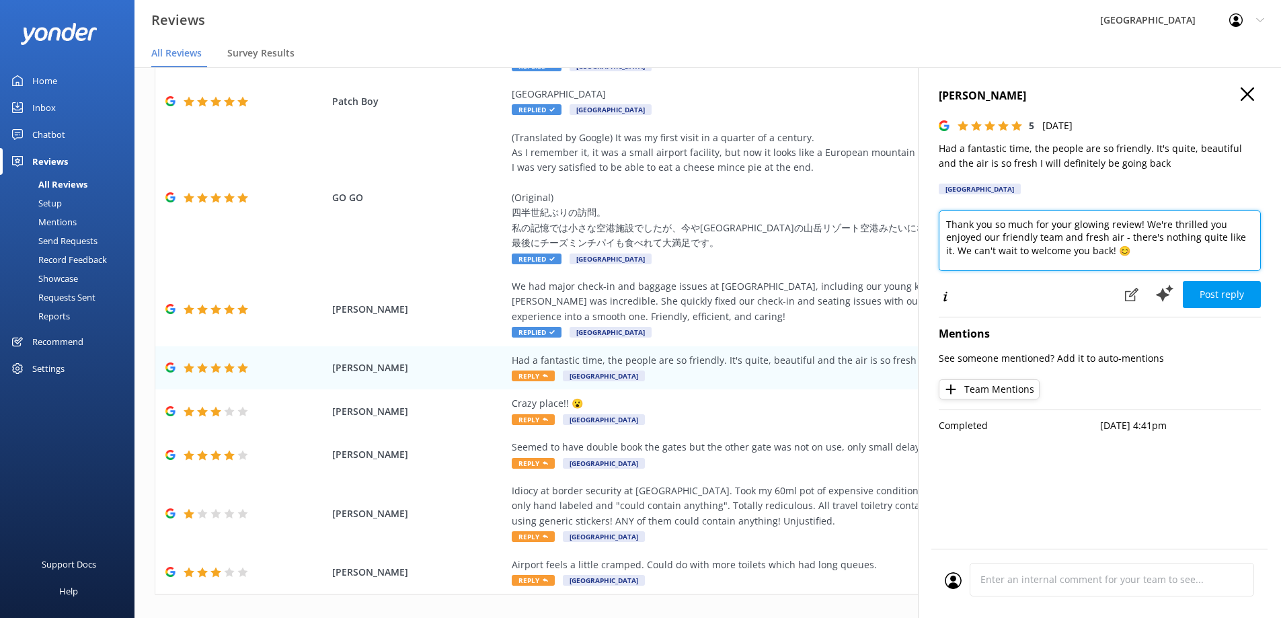
click at [1072, 226] on textarea "Thank you so much for your glowing review! We're thrilled you enjoyed our frien…" at bounding box center [1100, 241] width 322 height 61
type textarea "Thank you so much for your review! We're thrilled you enjoyed our friendly team…"
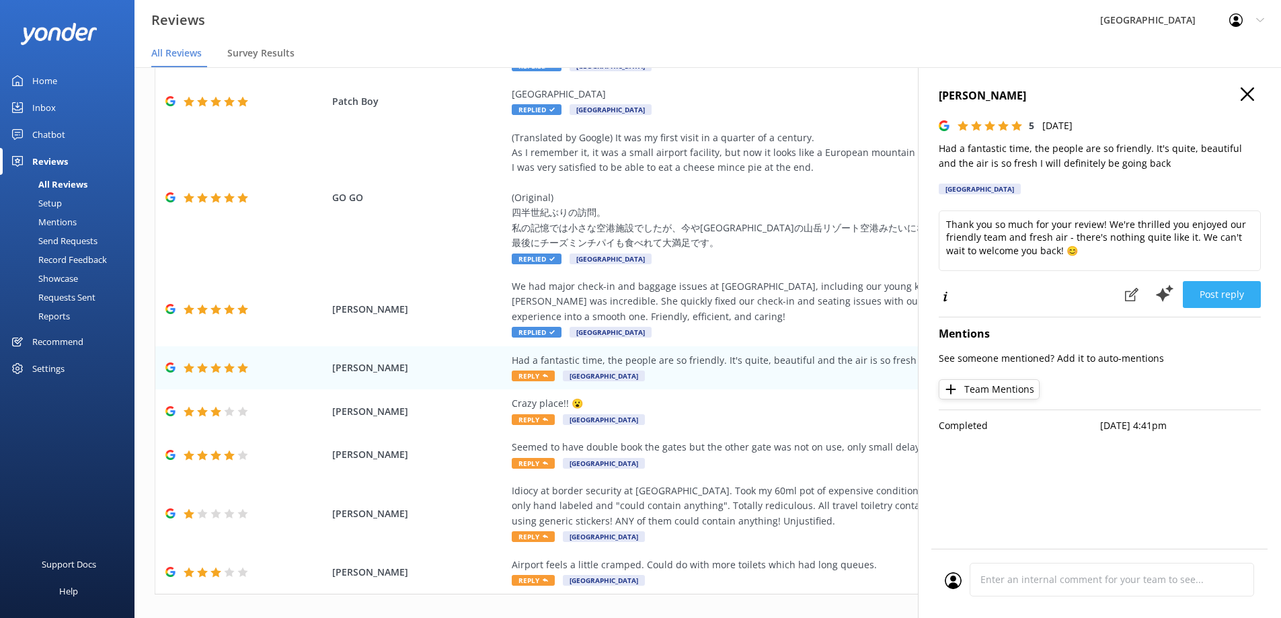
click at [1221, 289] on button "Post reply" at bounding box center [1222, 294] width 78 height 27
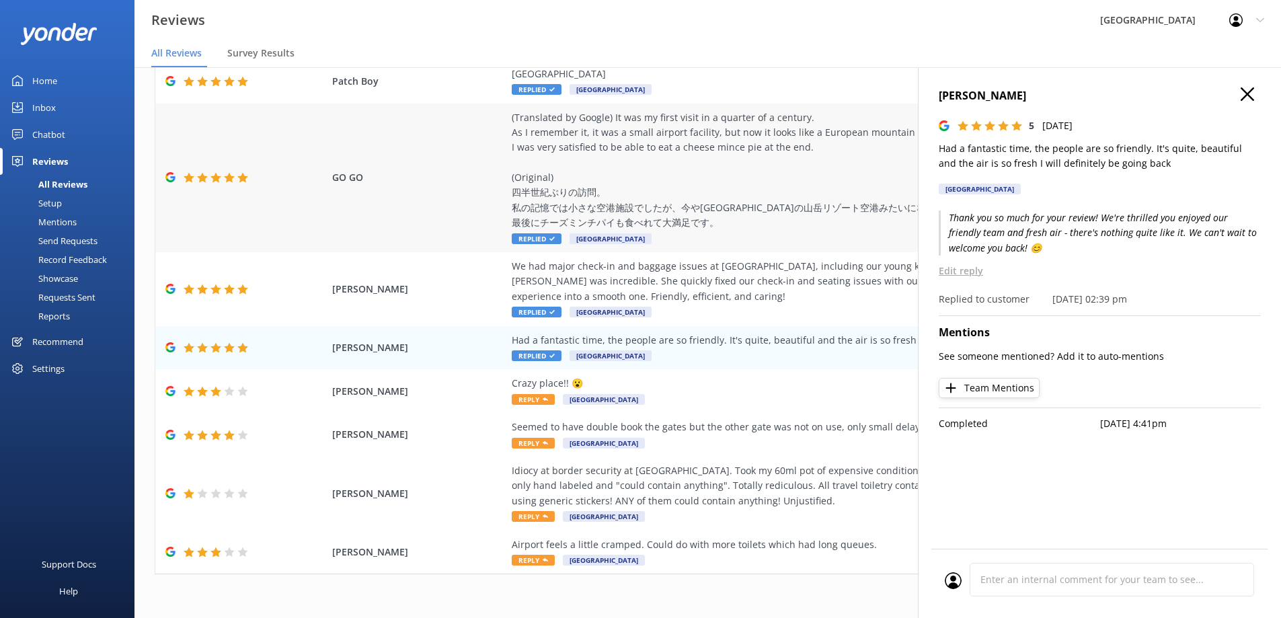
scroll to position [27, 0]
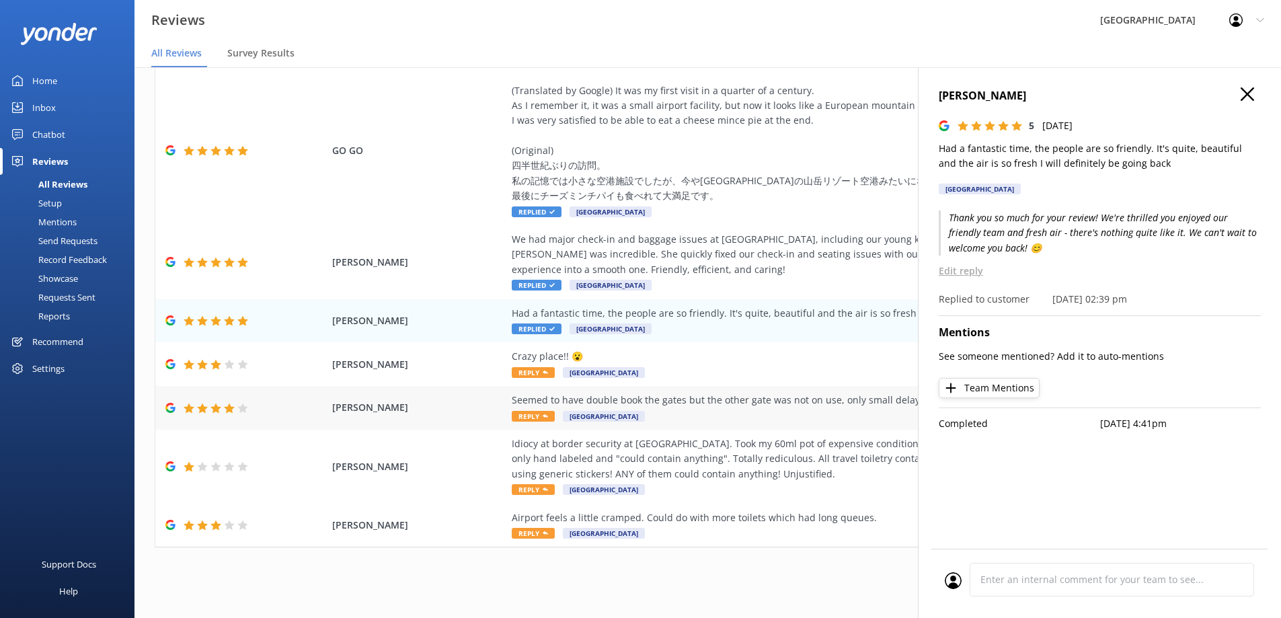
click at [703, 406] on div "Seemed to have double book the gates but the other gate was not on use, only sm…" at bounding box center [818, 400] width 612 height 15
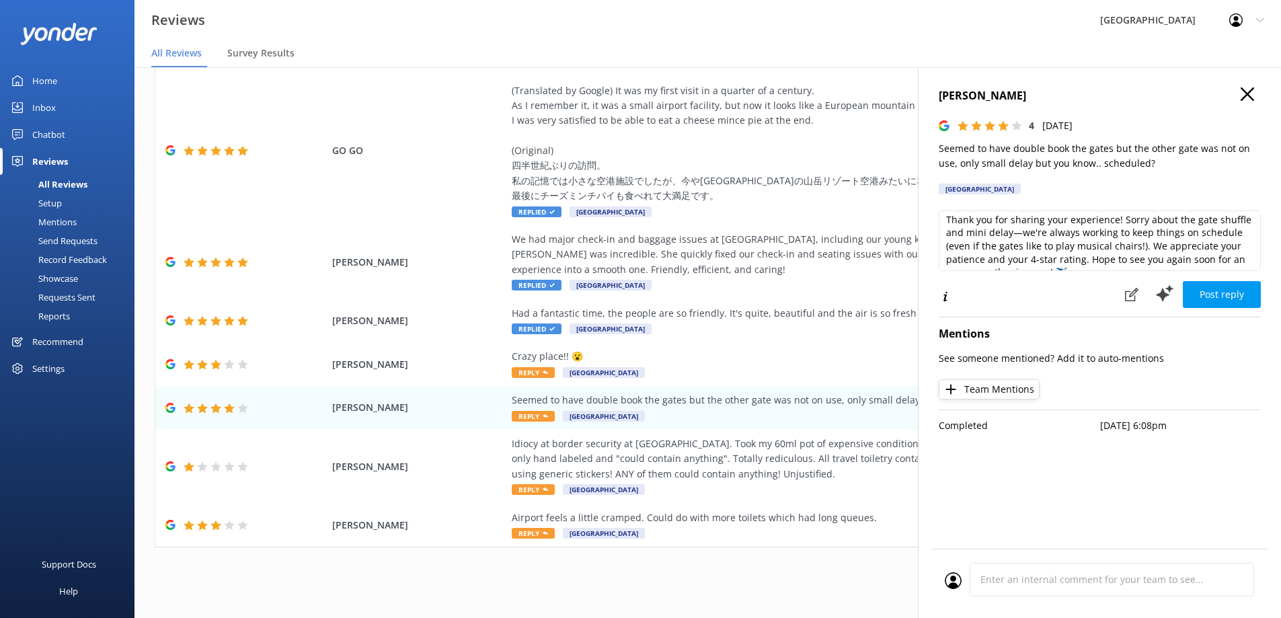
scroll to position [0, 0]
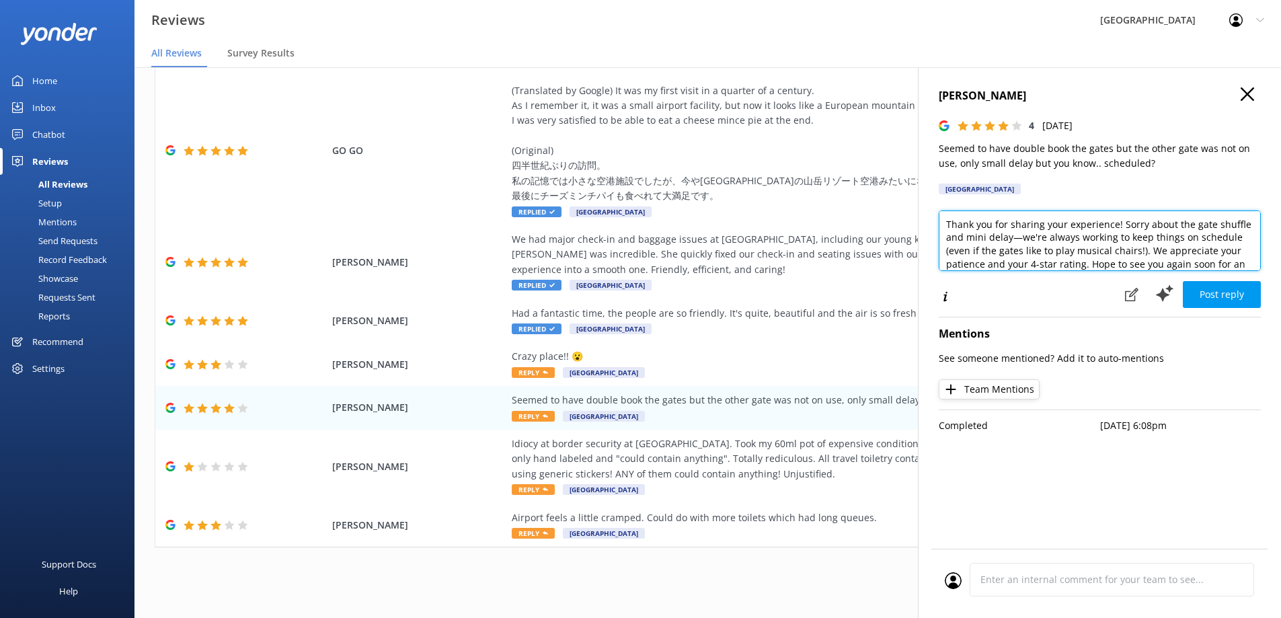
click at [1018, 239] on textarea "Thank you for sharing your experience! Sorry about the gate shuffle and mini de…" at bounding box center [1100, 241] width 322 height 61
drag, startPoint x: 1048, startPoint y: 257, endPoint x: 1005, endPoint y: 246, distance: 44.4
click at [1005, 246] on textarea "Thank you for sharing your experience! Sorry about the gate shuffle and mini de…" at bounding box center [1100, 241] width 322 height 61
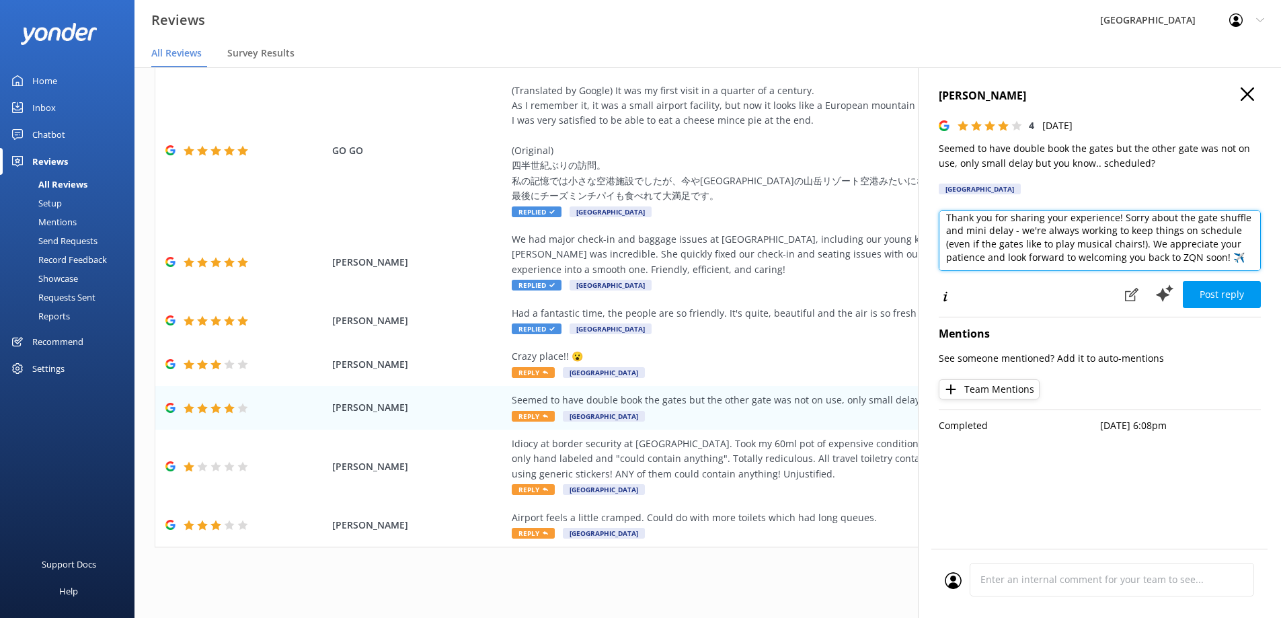
drag, startPoint x: 1139, startPoint y: 243, endPoint x: 941, endPoint y: 246, distance: 198.4
click at [941, 246] on textarea "Thank you for sharing your experience! Sorry about the gate shuffle and mini de…" at bounding box center [1100, 241] width 322 height 61
type textarea "Thank you for sharing your experience! Sorry about the gate shuffle and mini de…"
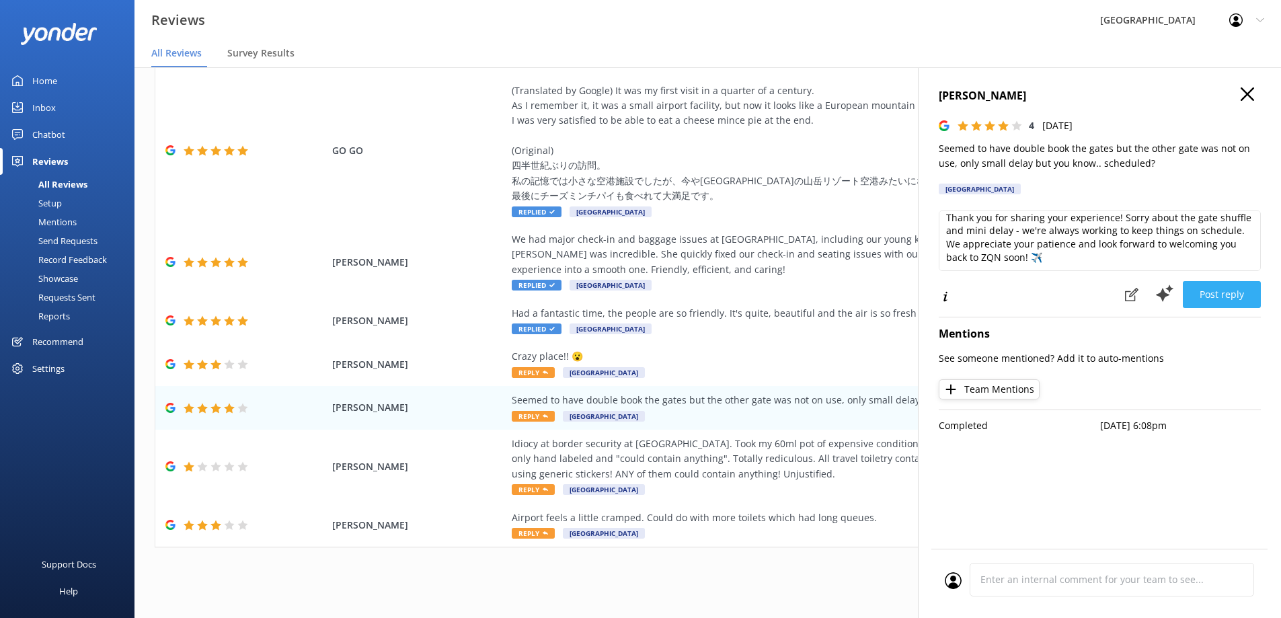
click at [1246, 297] on button "Post reply" at bounding box center [1222, 294] width 78 height 27
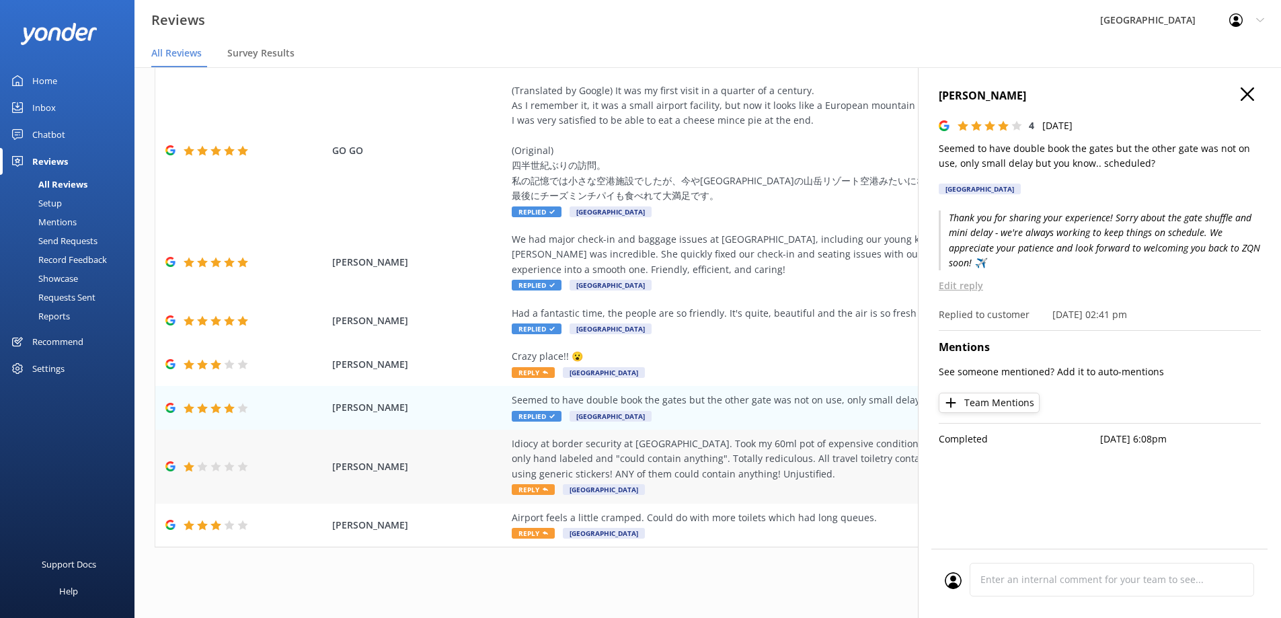
click at [729, 451] on div "Idiocy at border security at Queenstown airport. Took my 60ml pot of expensive …" at bounding box center [818, 459] width 612 height 45
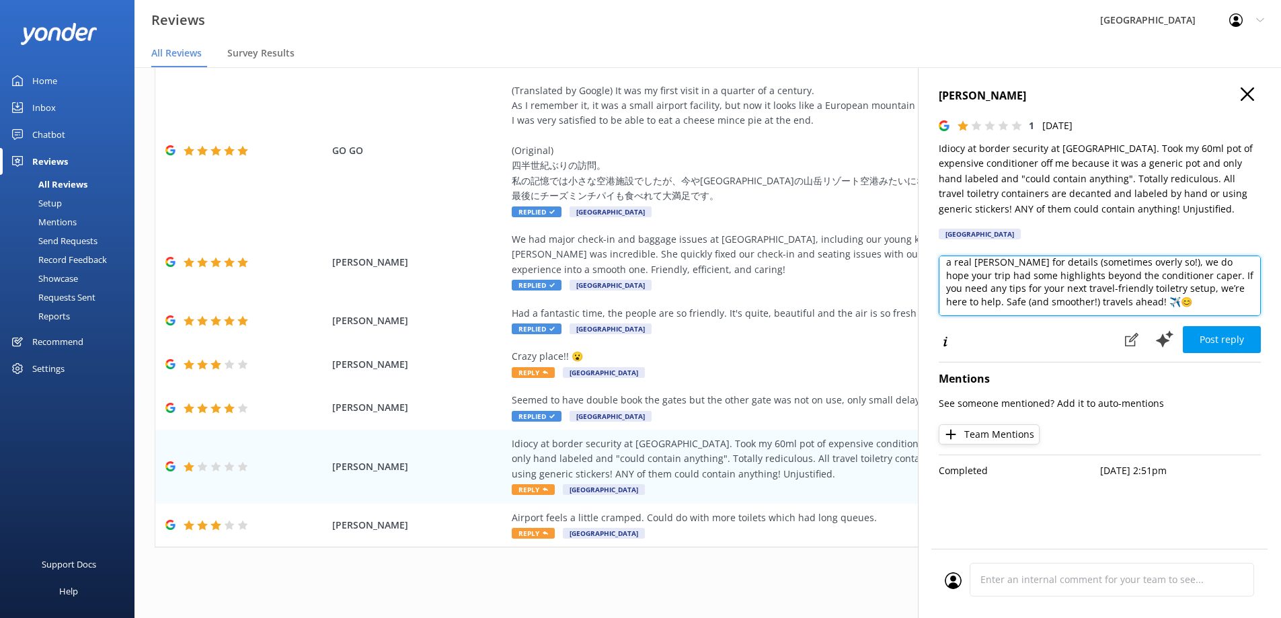
scroll to position [0, 0]
drag, startPoint x: 1161, startPoint y: 301, endPoint x: 1115, endPoint y: 284, distance: 49.0
click at [1115, 284] on textarea "Hi there! Thanks for sharing your experience with us – we totally get how frust…" at bounding box center [1100, 286] width 322 height 61
click at [1077, 293] on textarea "Hi there! Thanks for sharing your experience with us – we totally get how frust…" at bounding box center [1100, 286] width 322 height 61
type textarea "Hi there! Thanks for sharing your experience with us – we totally get how frust…"
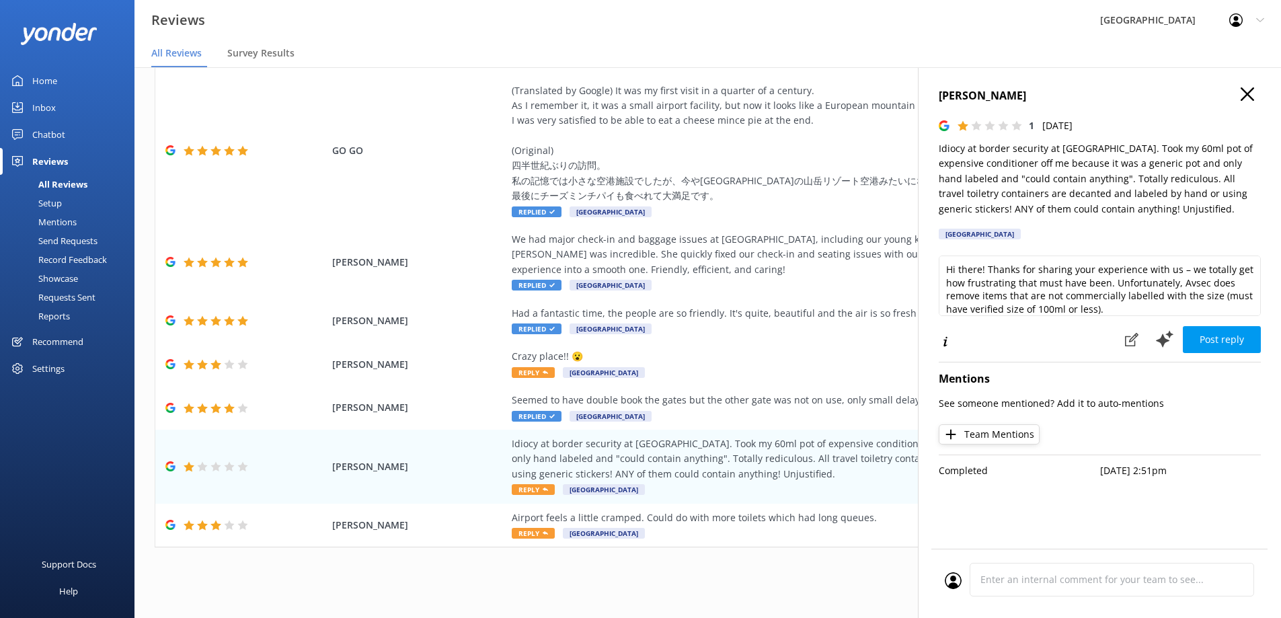
click at [1244, 87] on div "Heather Armstrong 1 Sat, 23rd Aug 2025 Idiocy at border security at Queenstown …" at bounding box center [1099, 376] width 363 height 618
click at [1246, 90] on icon "button" at bounding box center [1247, 93] width 13 height 13
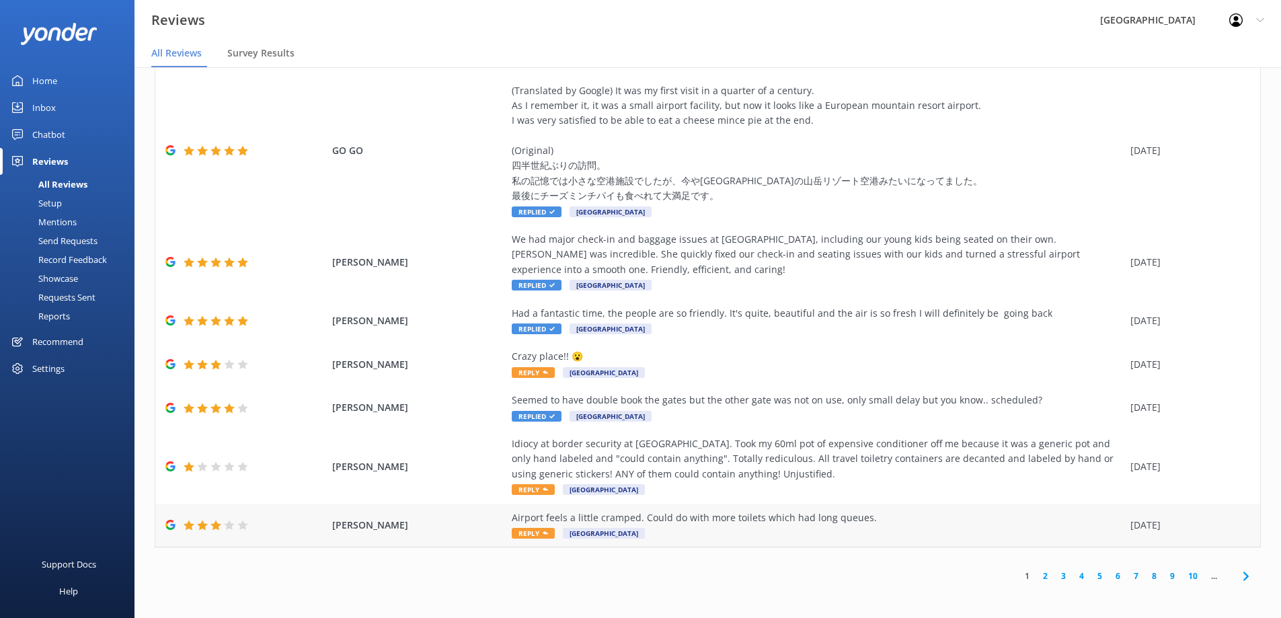
click at [736, 521] on div "Airport feels a little cramped. Could do with more toilets which had long queue…" at bounding box center [818, 518] width 612 height 15
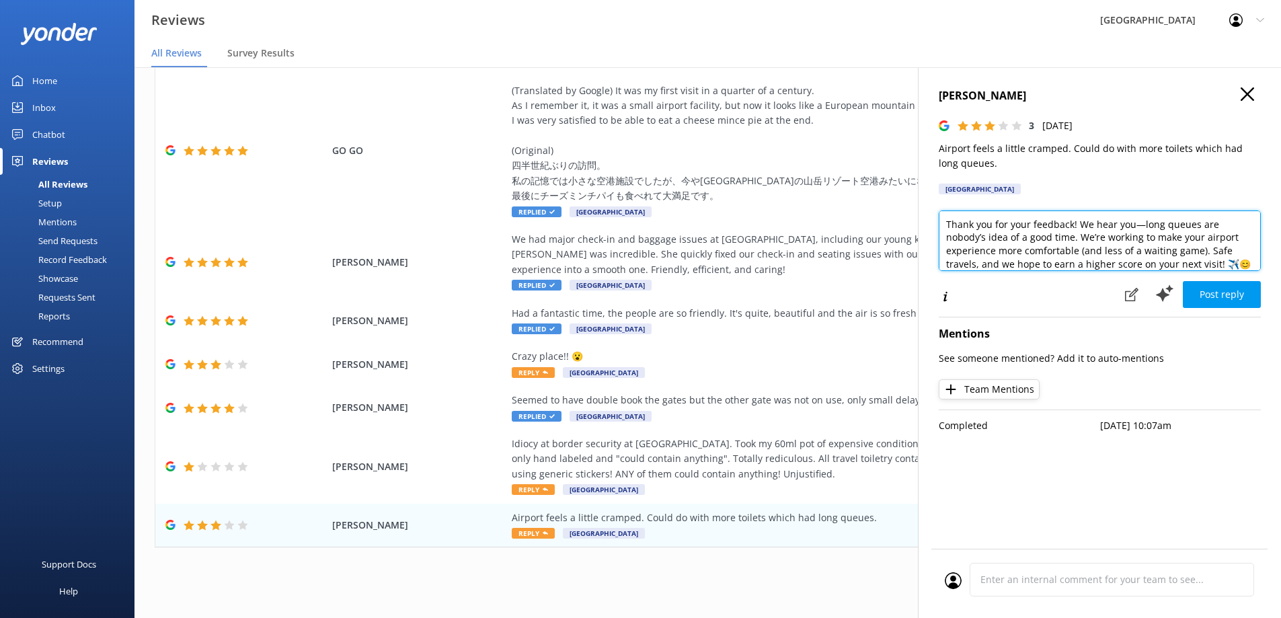
click at [1199, 251] on textarea "Thank you for your feedback! We hear you—long queues are nobody’s idea of a goo…" at bounding box center [1100, 241] width 322 height 61
click at [1115, 233] on textarea "Thank you for your feedback! We hear you—long queues are nobody’s idea of a goo…" at bounding box center [1100, 241] width 322 height 61
drag, startPoint x: 1008, startPoint y: 257, endPoint x: 1057, endPoint y: 245, distance: 49.9
click at [1057, 245] on textarea "Thank you for your feedback! We hear you—long queues are nobody’s idea of a goo…" at bounding box center [1100, 241] width 322 height 61
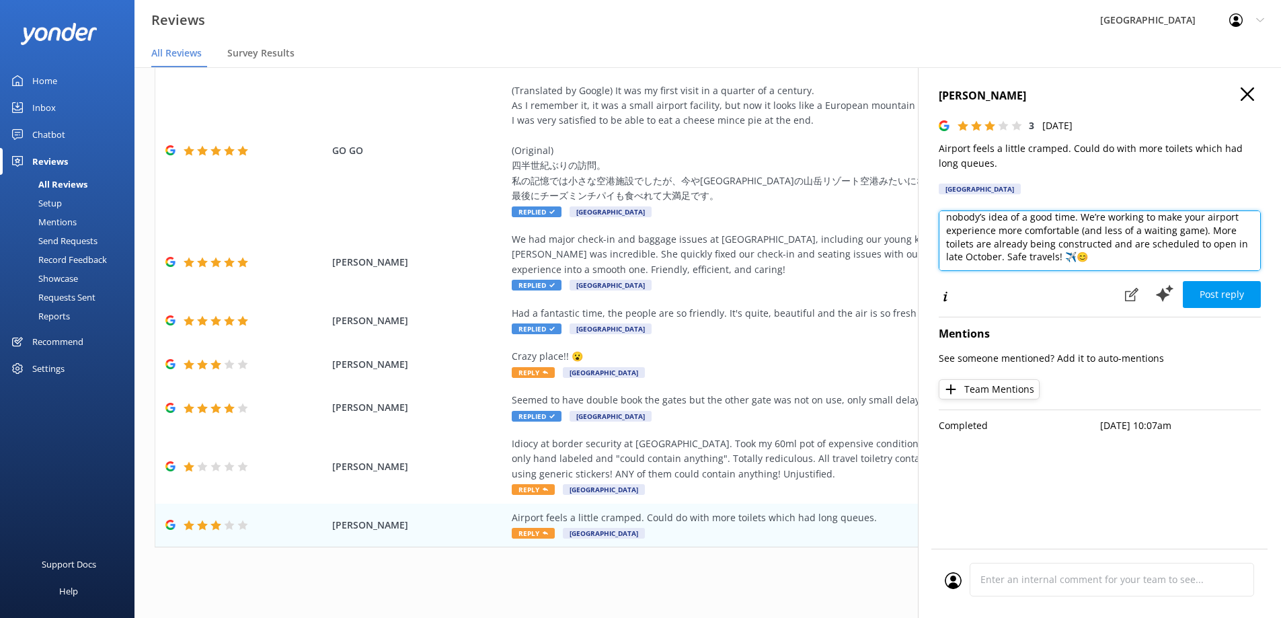
scroll to position [20, 0]
type textarea "Thank you for your feedback! We hear you—long queues are nobody’s idea of a goo…"
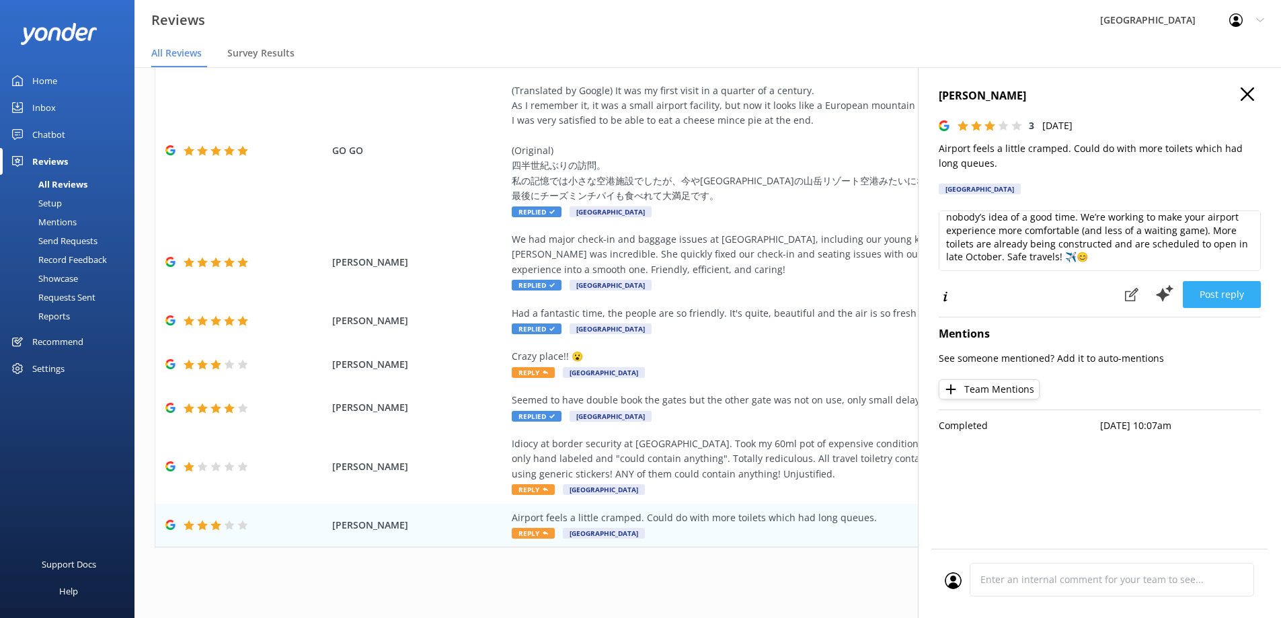
click at [1207, 293] on button "Post reply" at bounding box center [1222, 294] width 78 height 27
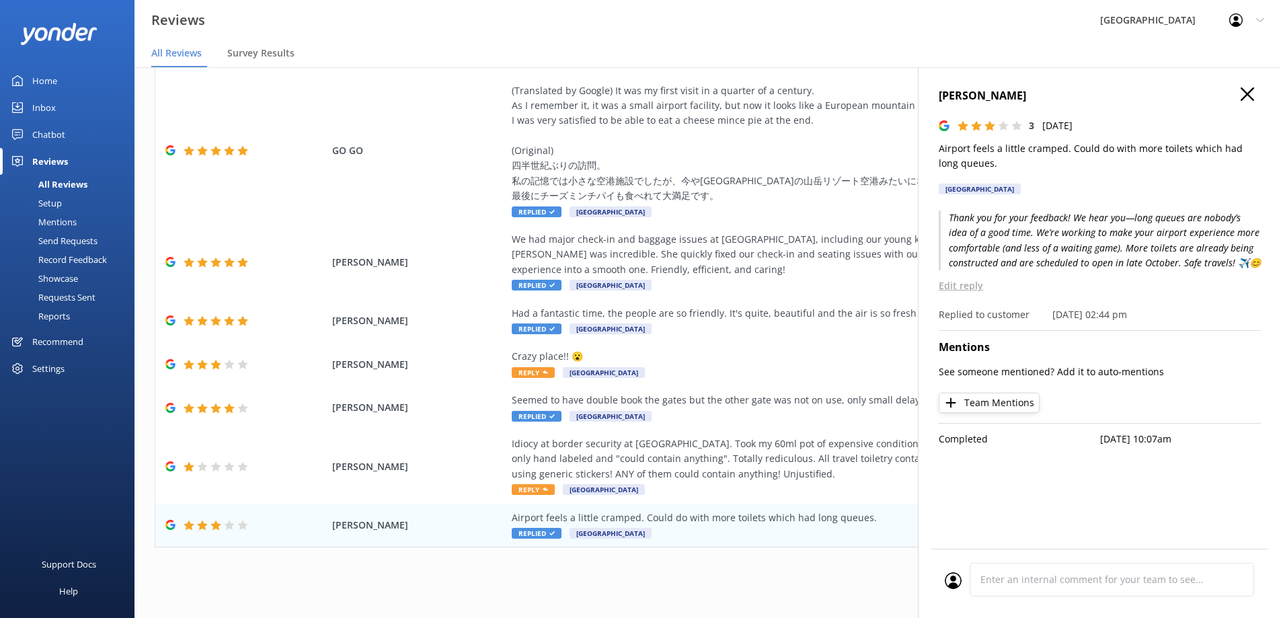
click at [1246, 99] on icon "button" at bounding box center [1247, 93] width 13 height 13
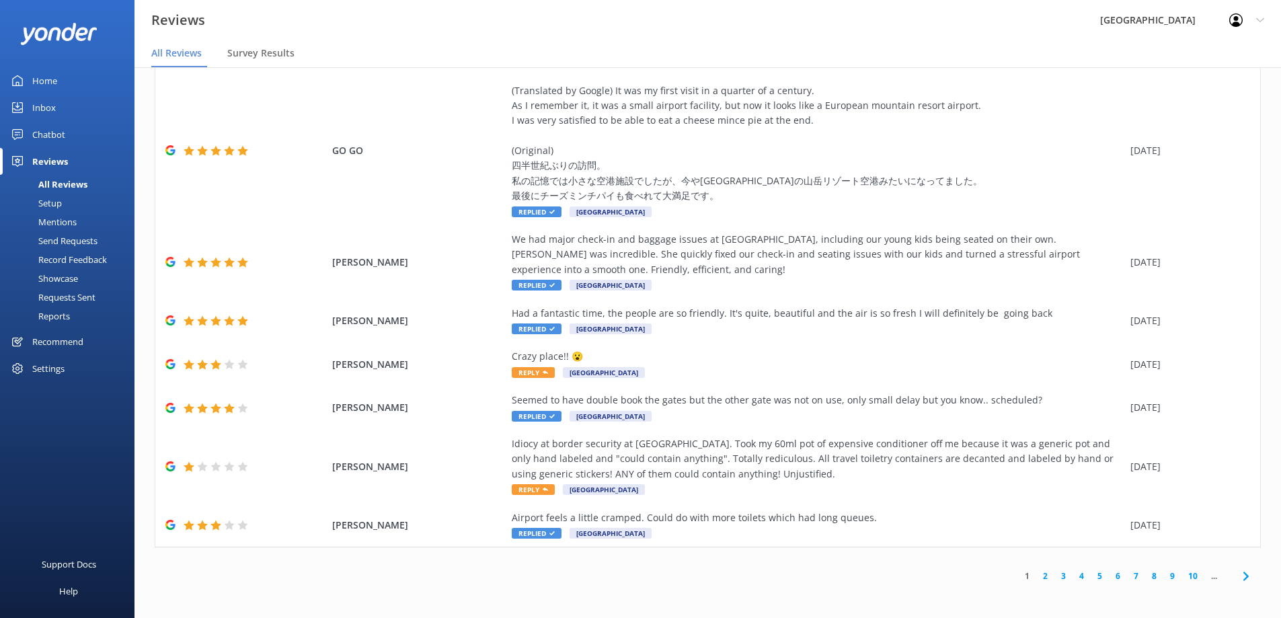
click at [1036, 574] on link "2" at bounding box center [1045, 576] width 18 height 13
